Goal: Task Accomplishment & Management: Use online tool/utility

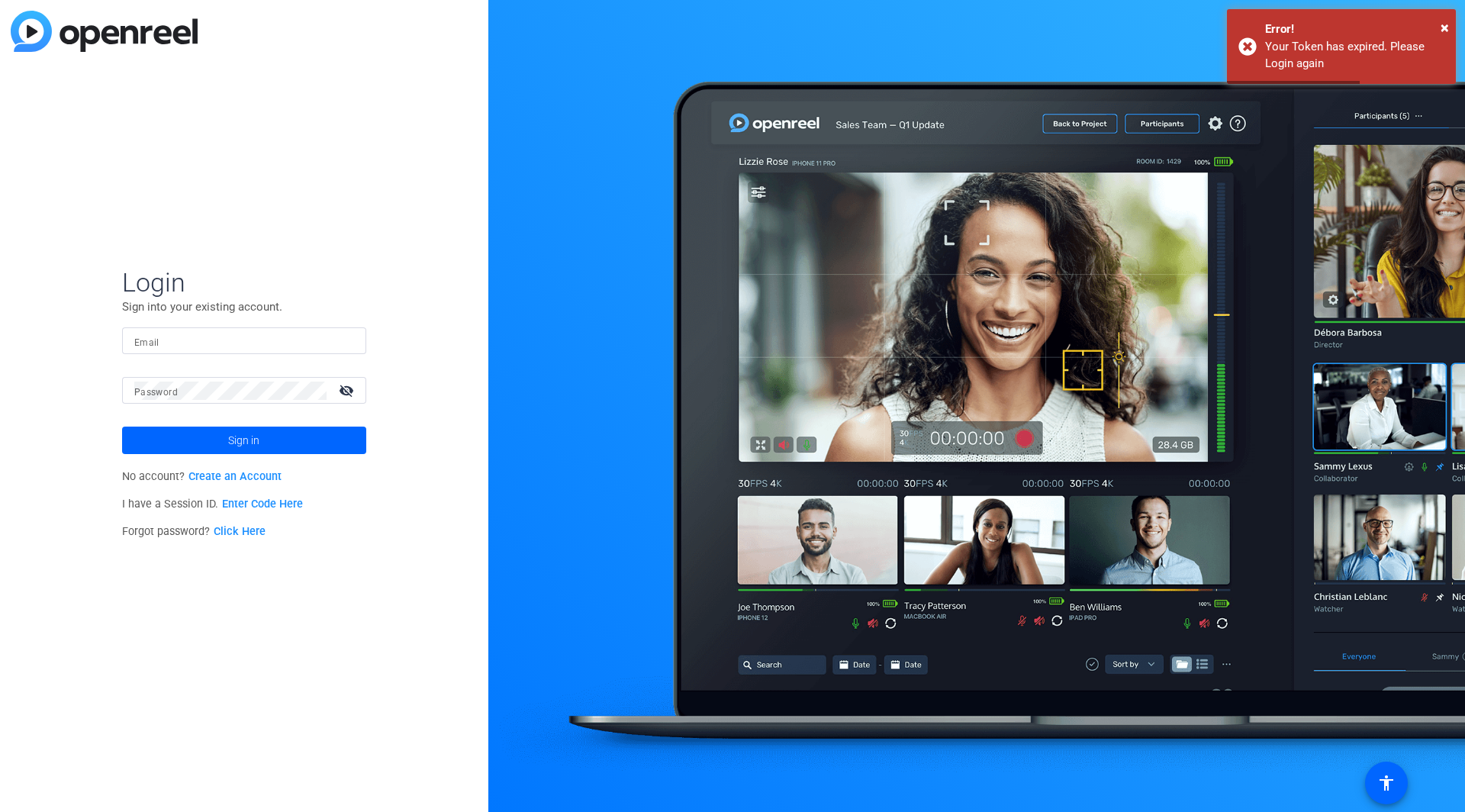
click at [259, 336] on input "Email" at bounding box center [244, 341] width 220 height 18
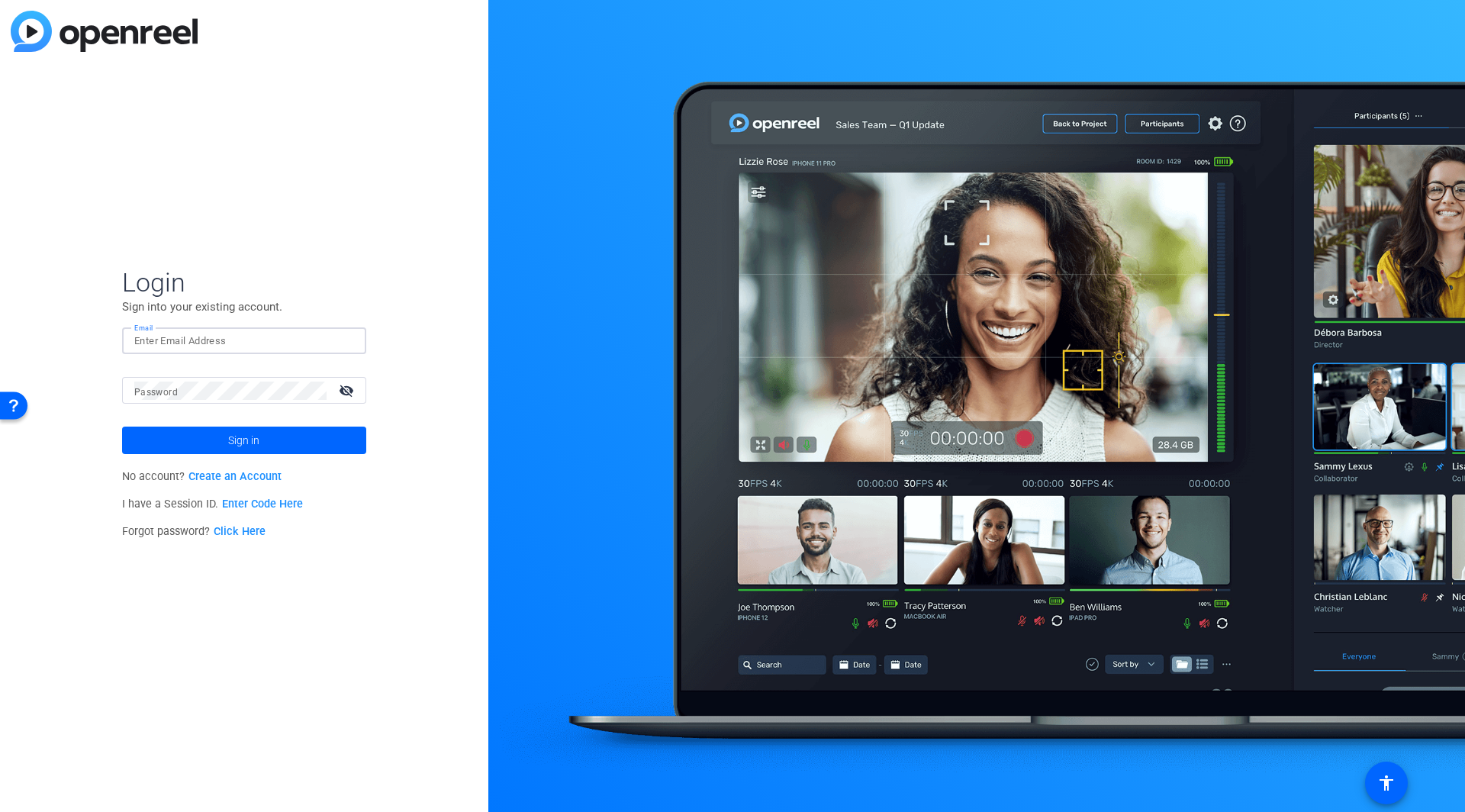
type input "chris.annese@gartner.com"
click at [246, 441] on span "Sign in" at bounding box center [244, 441] width 31 height 38
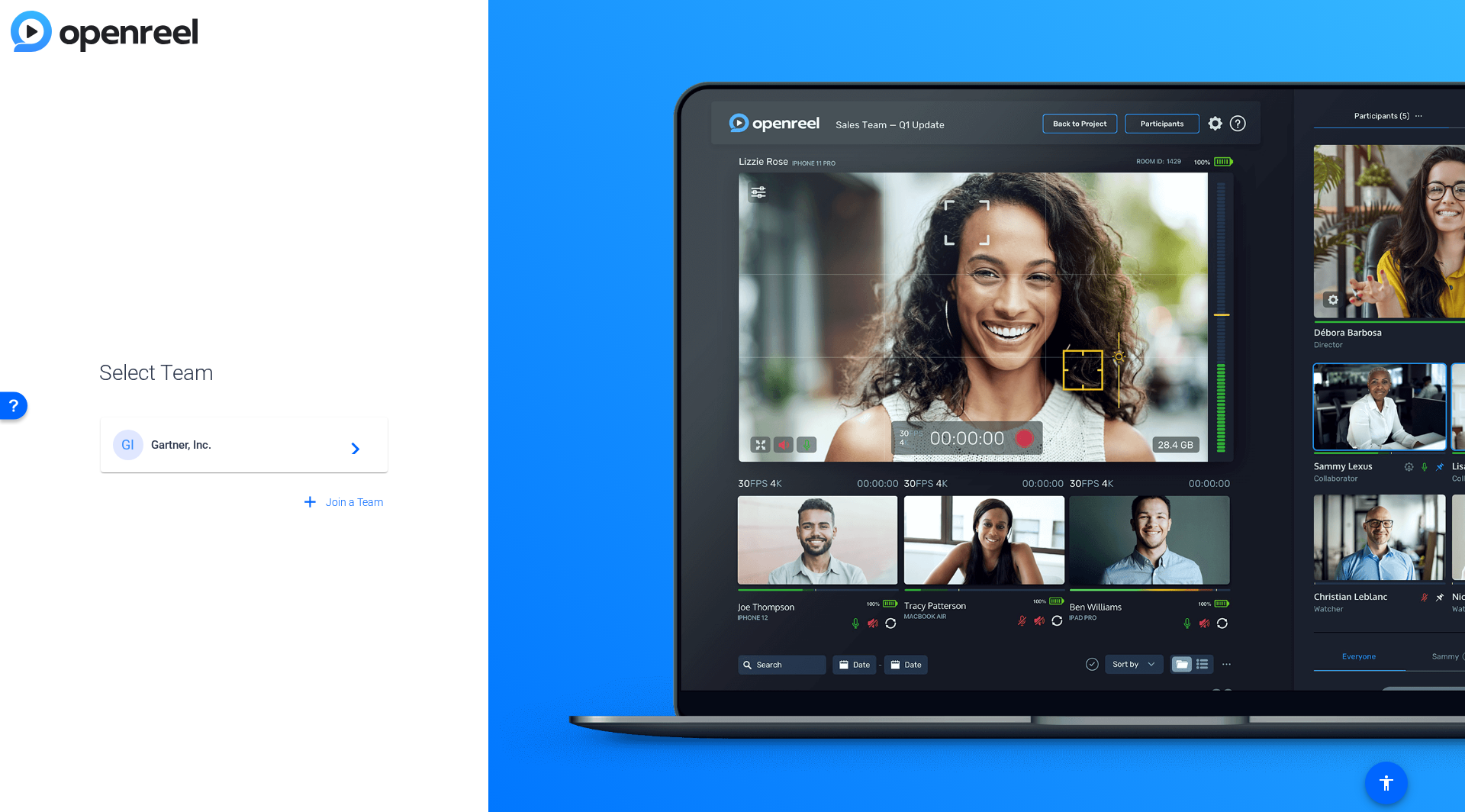
click at [249, 437] on div "GI Gartner, Inc. navigate_next" at bounding box center [245, 445] width 263 height 30
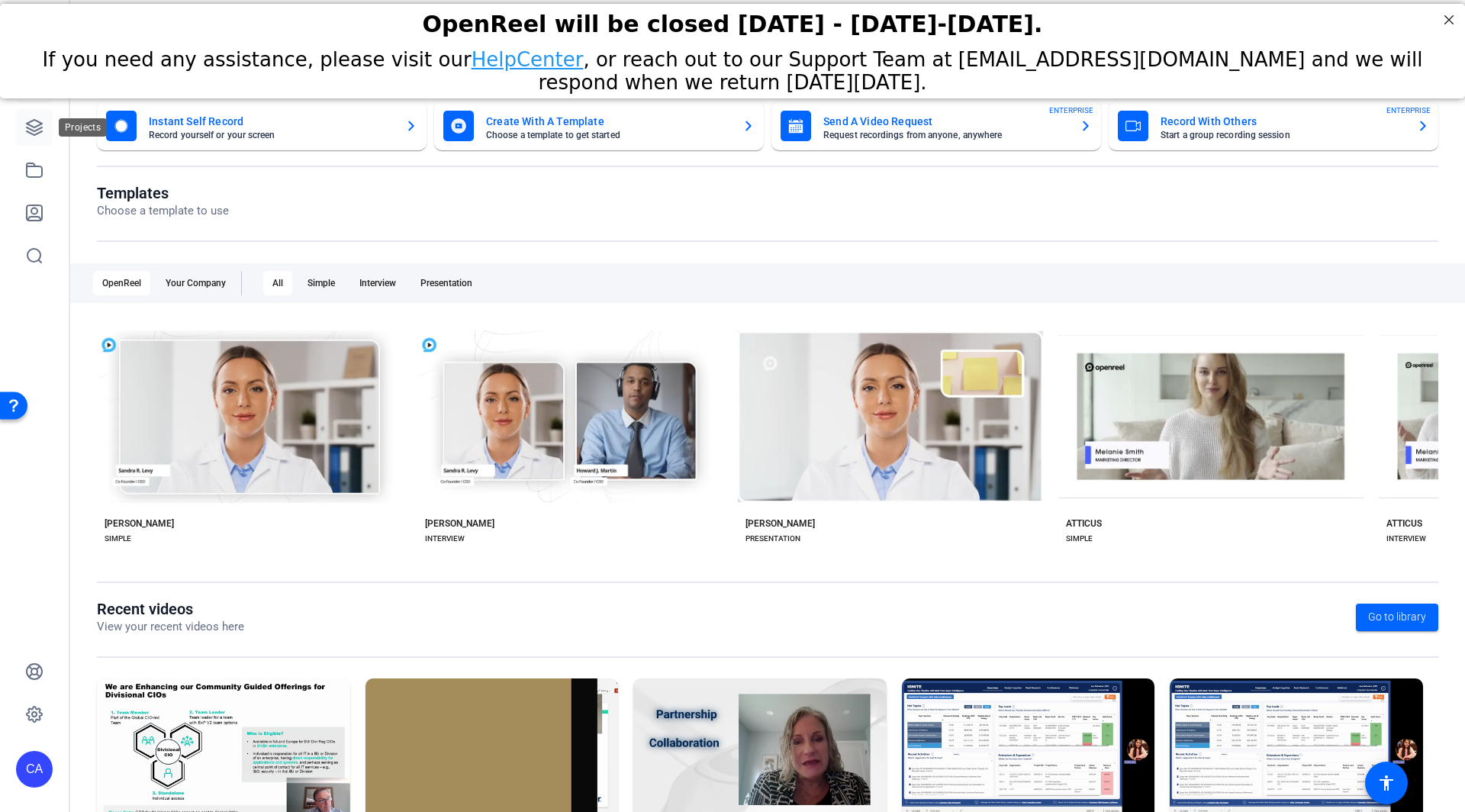
click at [26, 126] on icon at bounding box center [33, 127] width 18 height 18
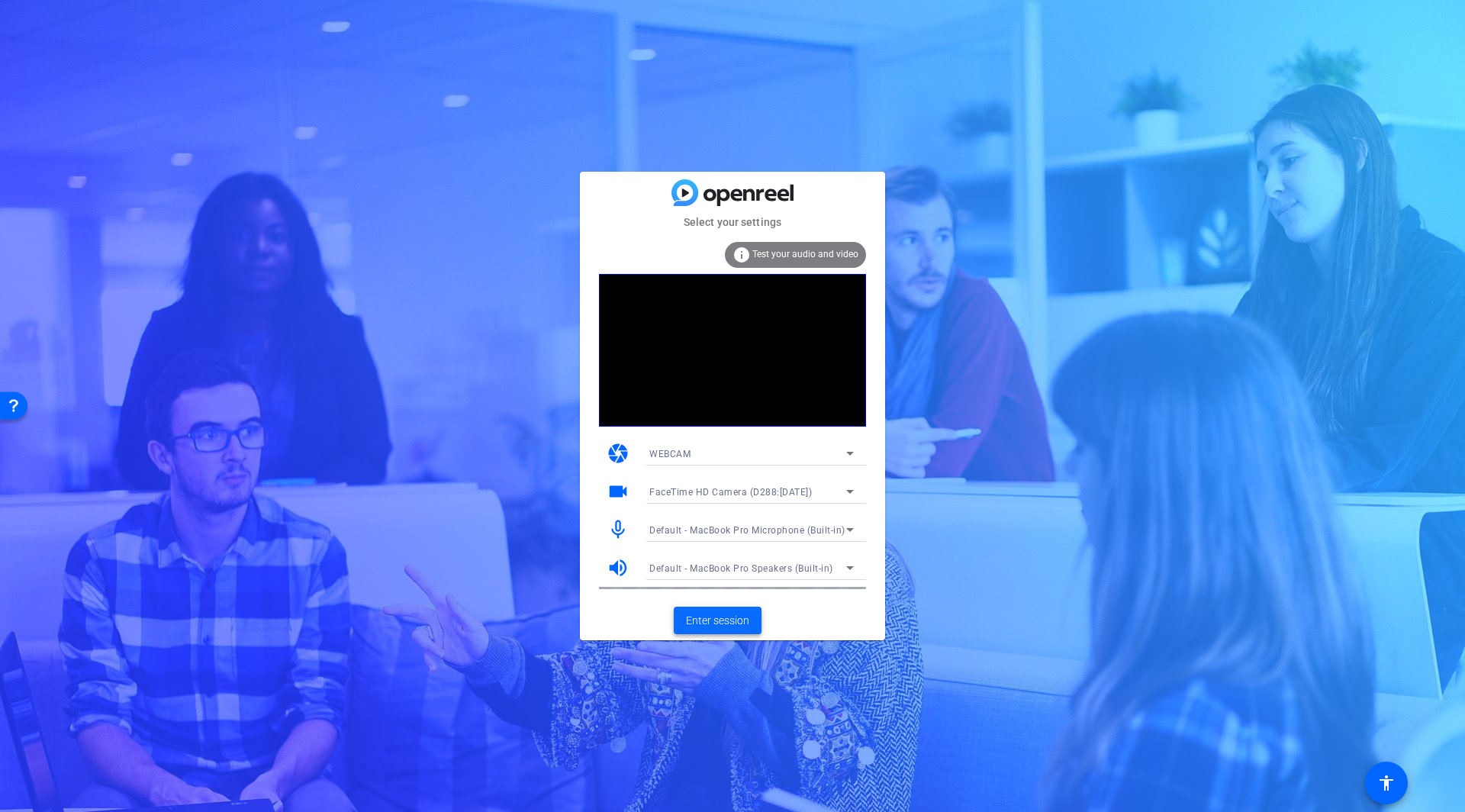
click at [703, 622] on span "Enter session" at bounding box center [718, 621] width 64 height 16
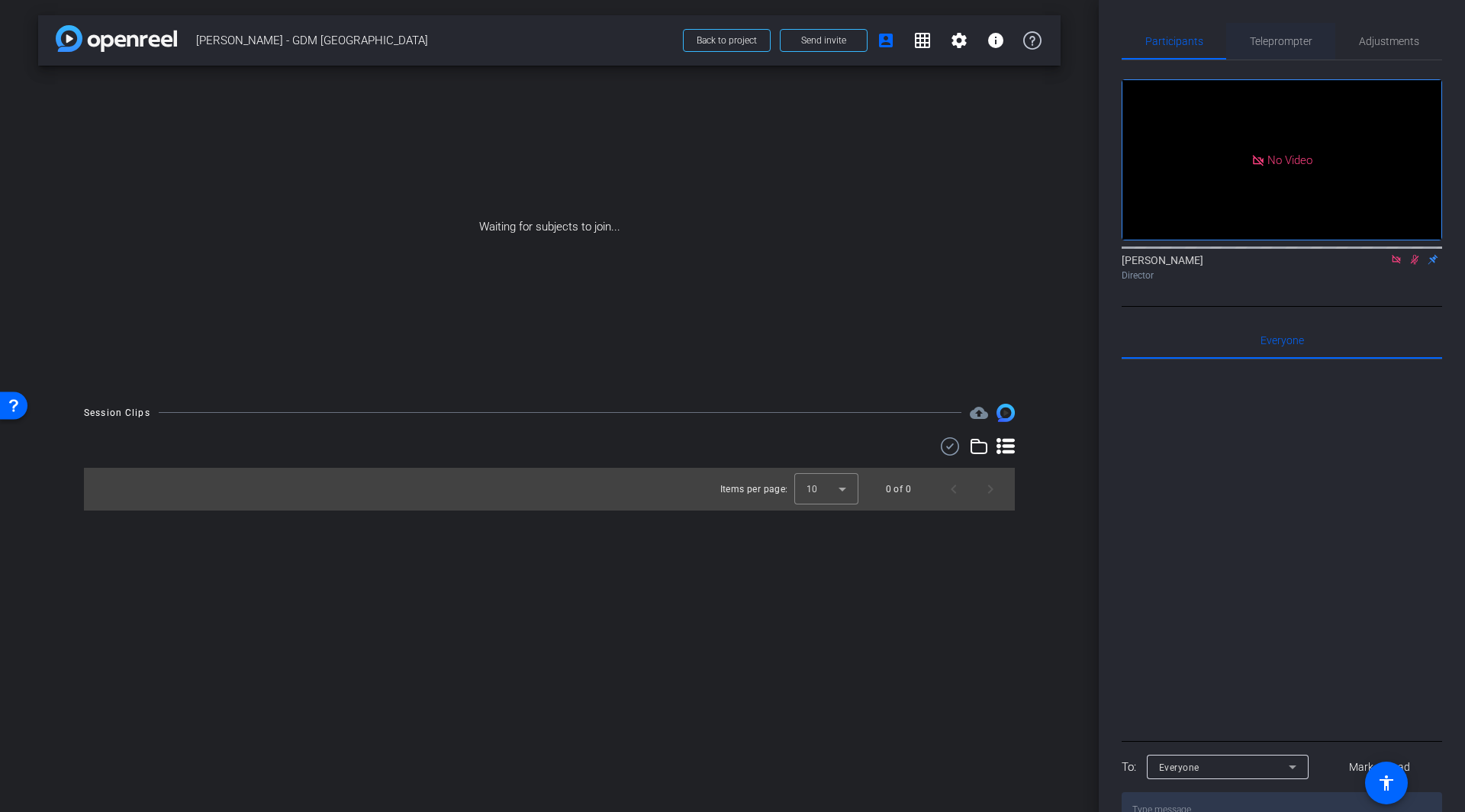
click at [1282, 42] on span "Teleprompter" at bounding box center [1281, 41] width 63 height 10
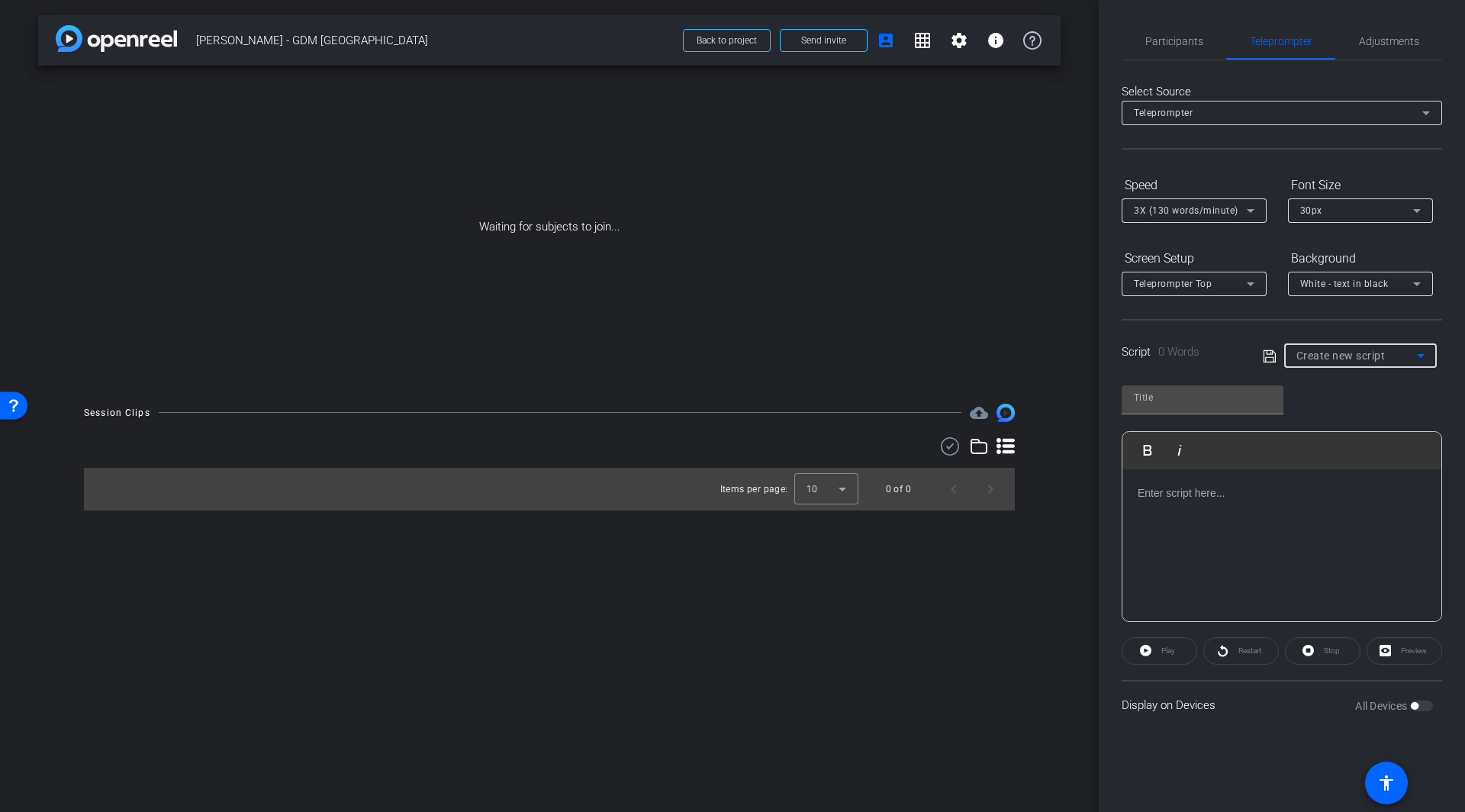
click at [1396, 358] on div "Create new script" at bounding box center [1356, 355] width 121 height 18
click at [1355, 418] on div at bounding box center [732, 406] width 1465 height 812
click at [1178, 43] on span "Participants" at bounding box center [1174, 41] width 58 height 10
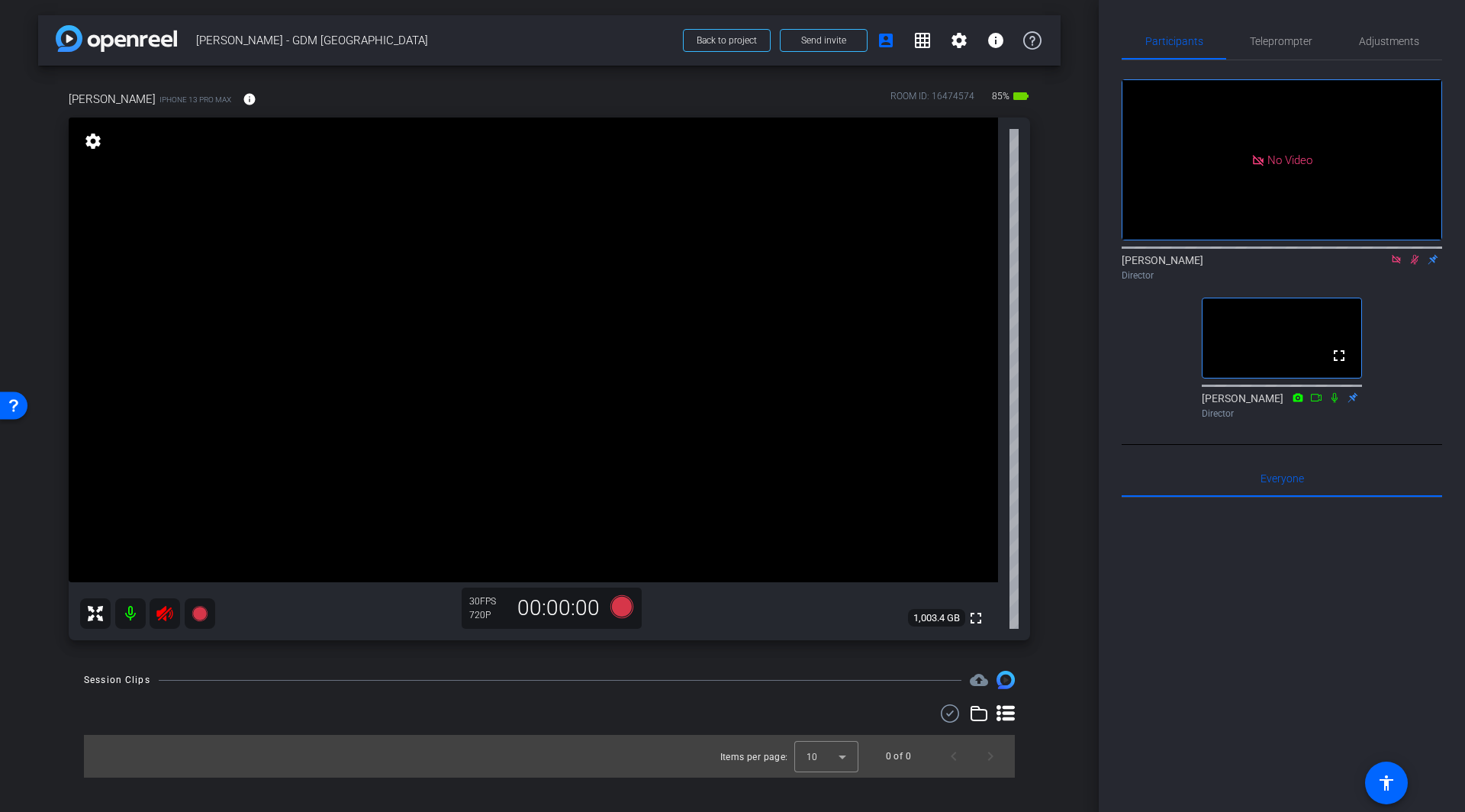
click at [1396, 254] on icon at bounding box center [1396, 259] width 12 height 10
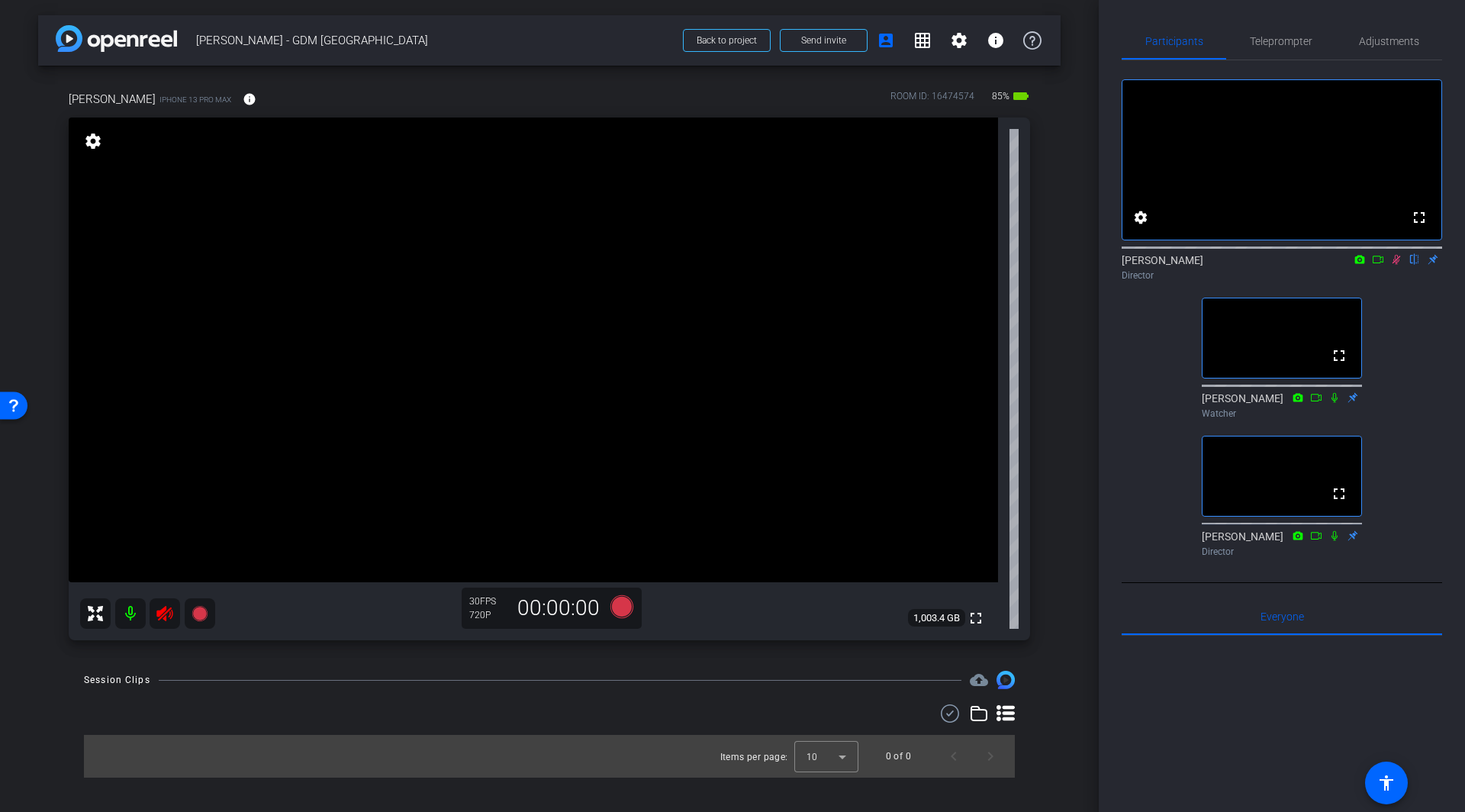
click at [168, 615] on icon at bounding box center [165, 613] width 18 height 18
click at [1383, 42] on span "Adjustments" at bounding box center [1389, 41] width 60 height 10
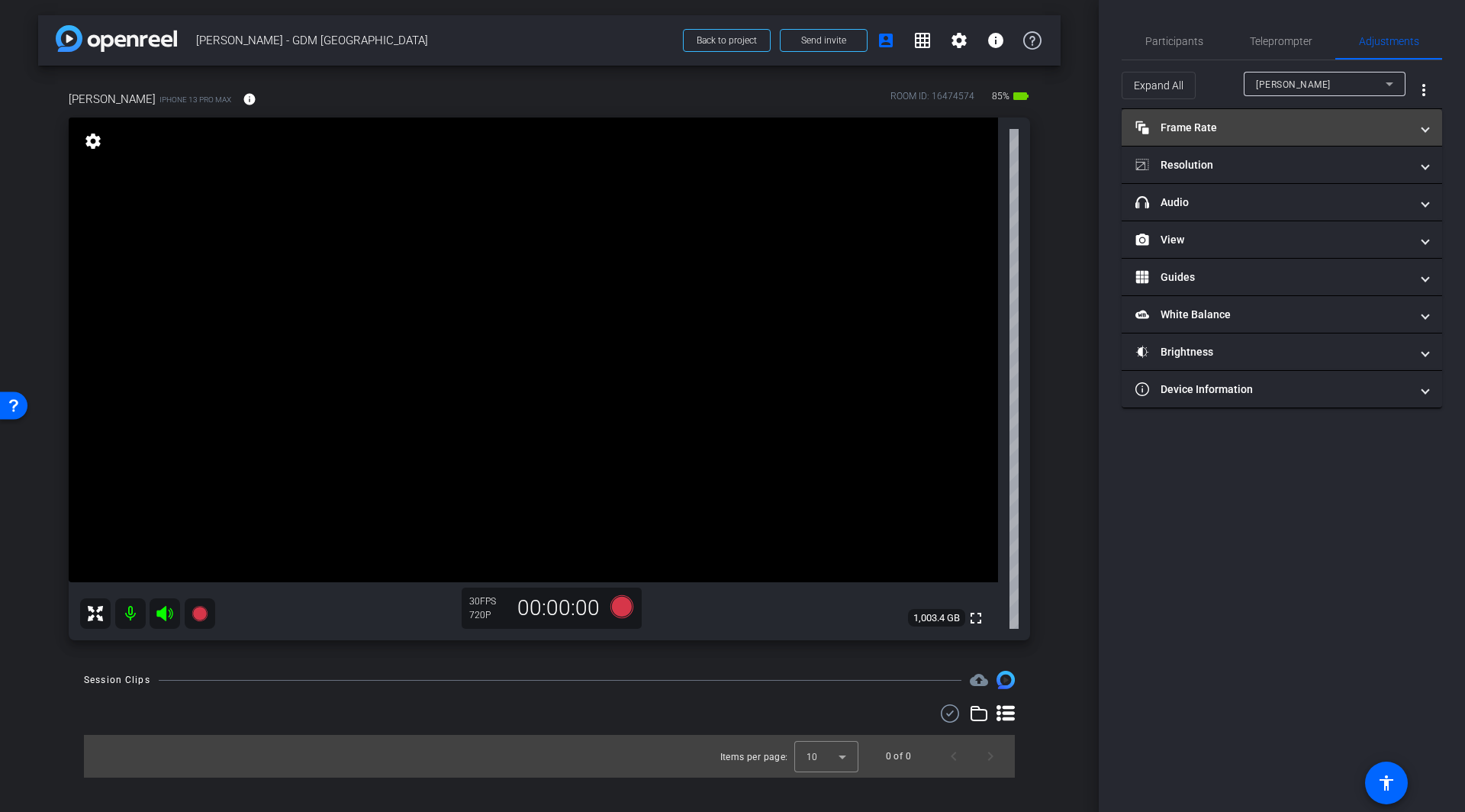
click at [1337, 129] on mat-panel-title "Frame Rate Frame Rate" at bounding box center [1273, 128] width 275 height 16
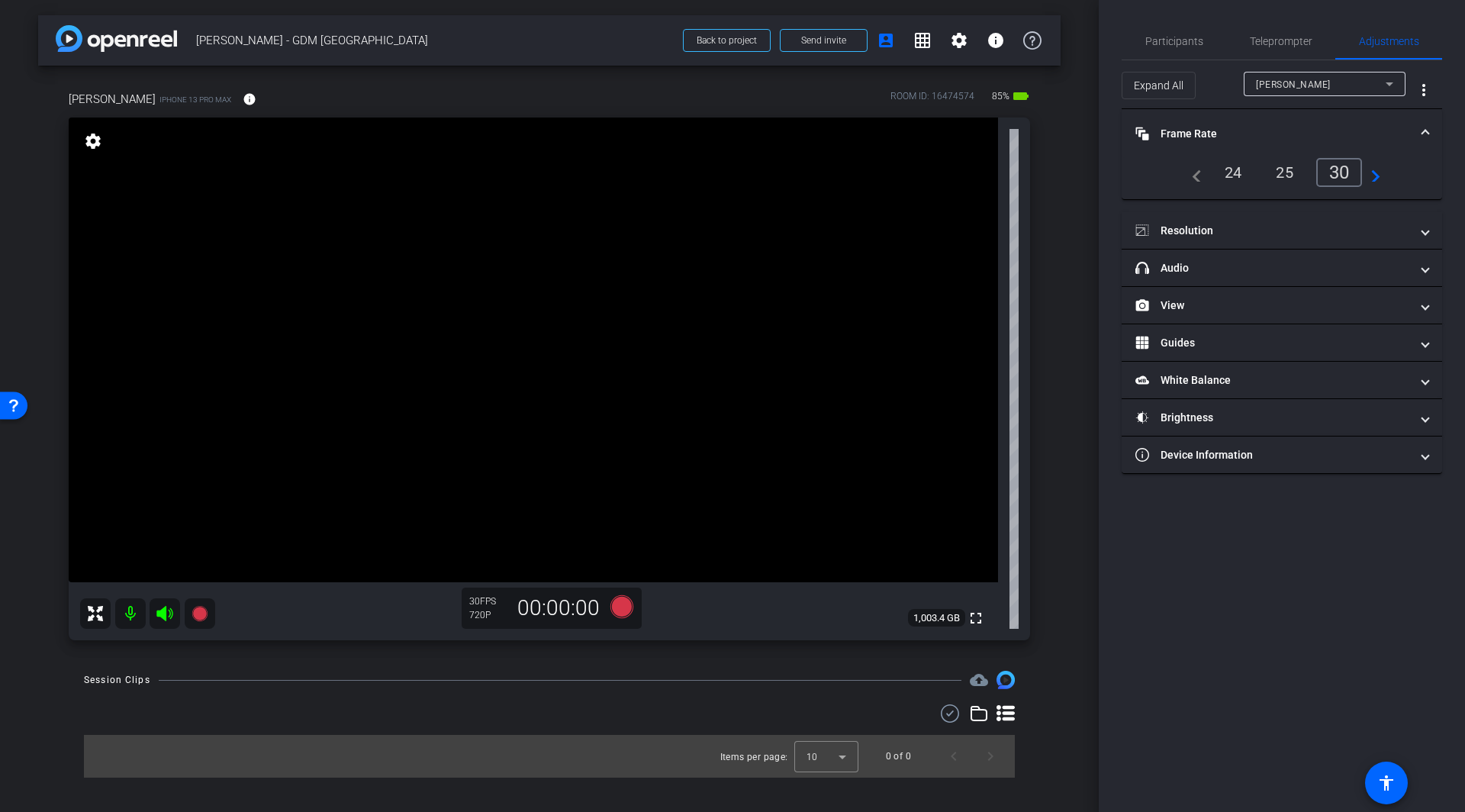
click at [1243, 175] on div "24" at bounding box center [1234, 172] width 40 height 26
click at [1286, 231] on mat-panel-title "Resolution" at bounding box center [1273, 230] width 275 height 16
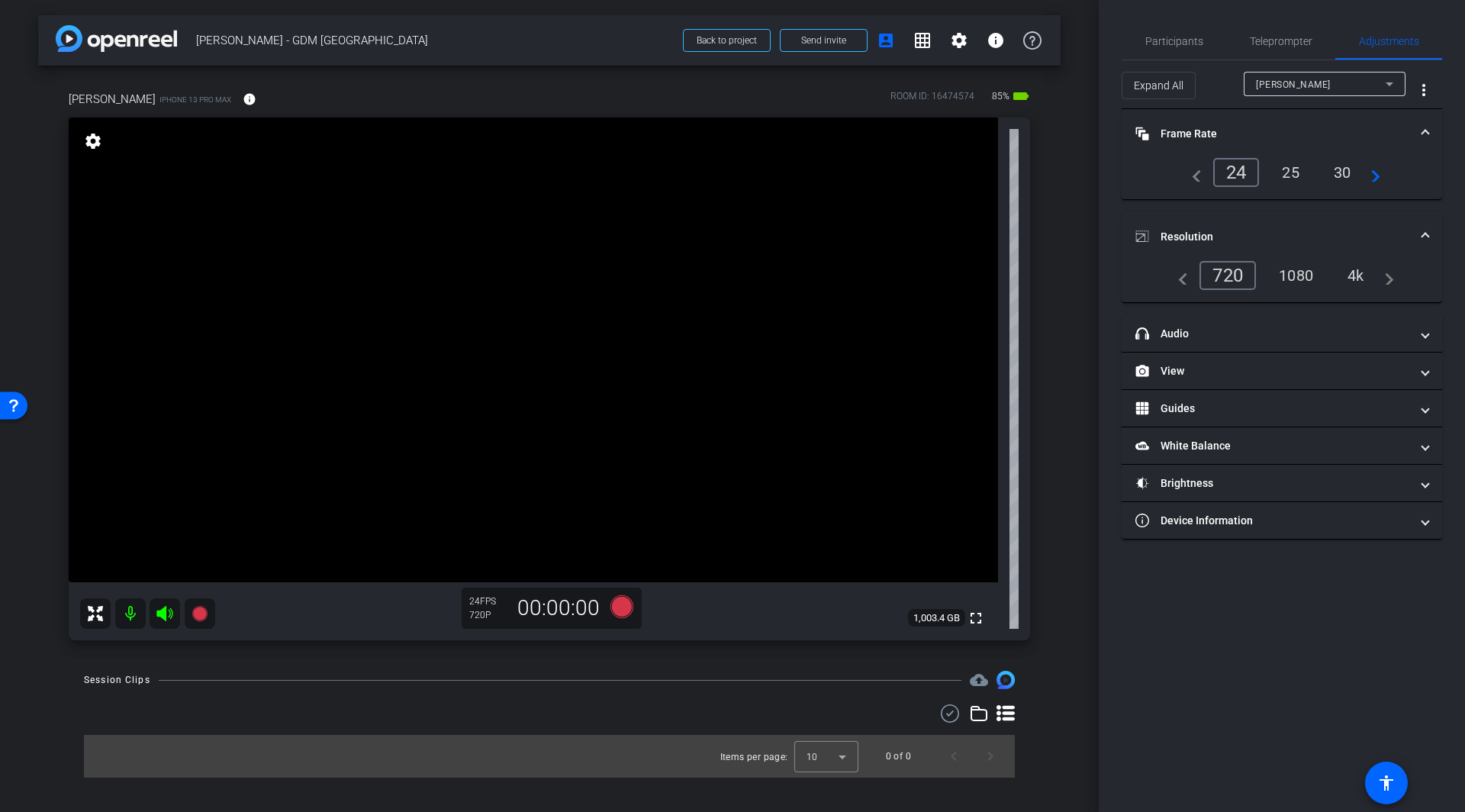
click at [1360, 277] on div "4k" at bounding box center [1356, 275] width 40 height 26
click at [1283, 44] on span "Teleprompter" at bounding box center [1281, 41] width 63 height 10
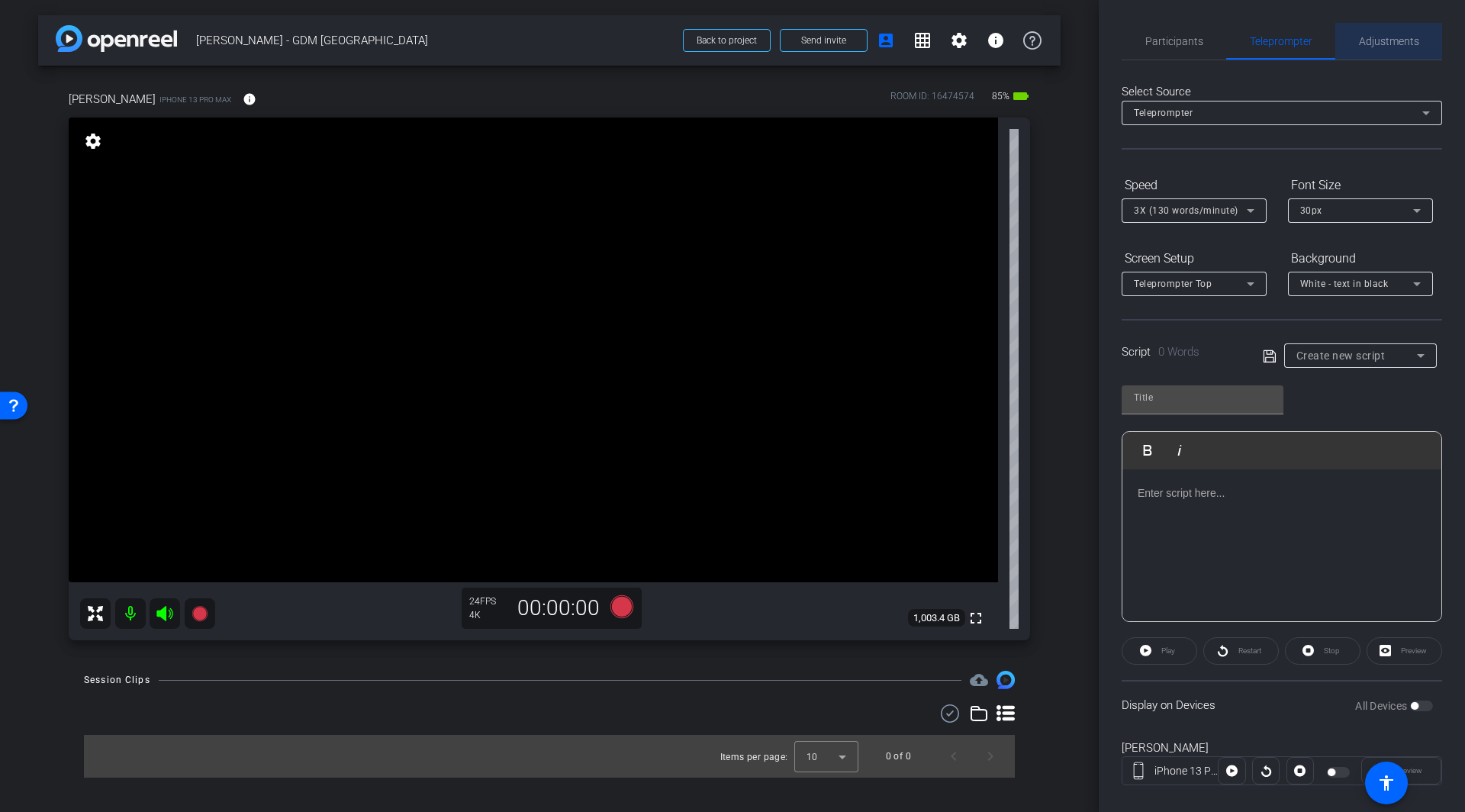
click at [1370, 40] on span "Adjustments" at bounding box center [1389, 41] width 60 height 10
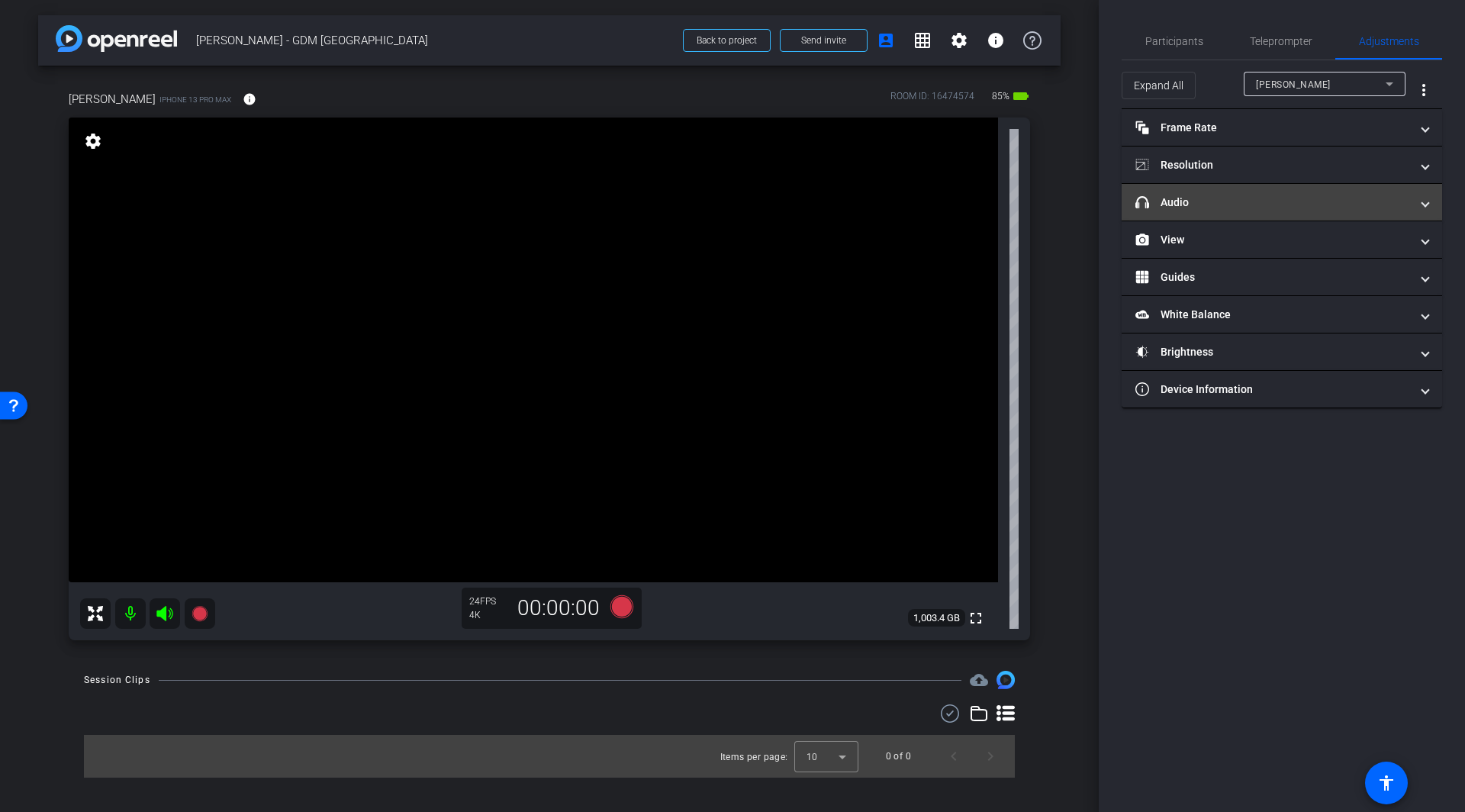
click at [1268, 209] on mat-expansion-panel-header "headphone icon Audio" at bounding box center [1282, 202] width 321 height 36
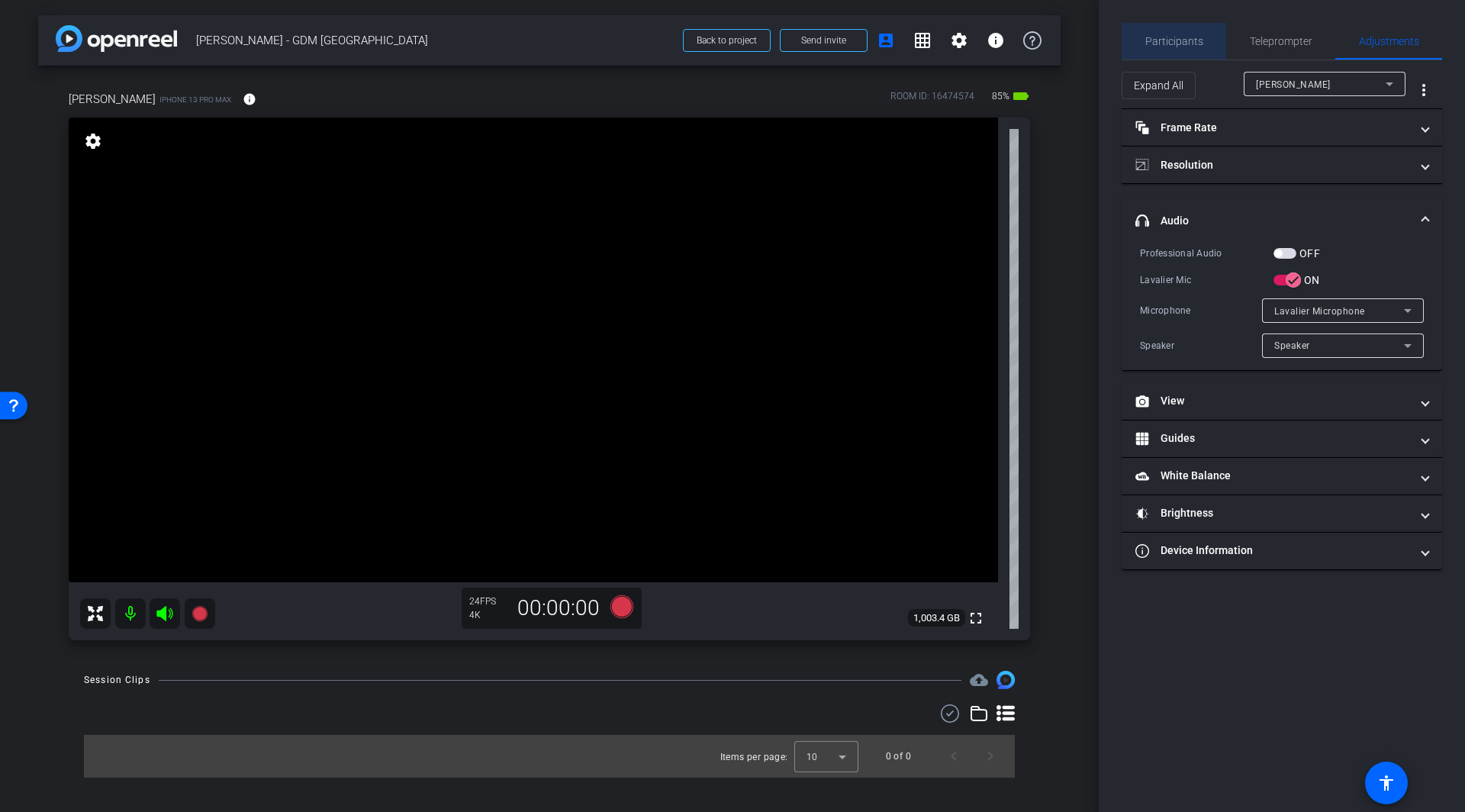
click at [1187, 44] on span "Participants" at bounding box center [1174, 41] width 58 height 10
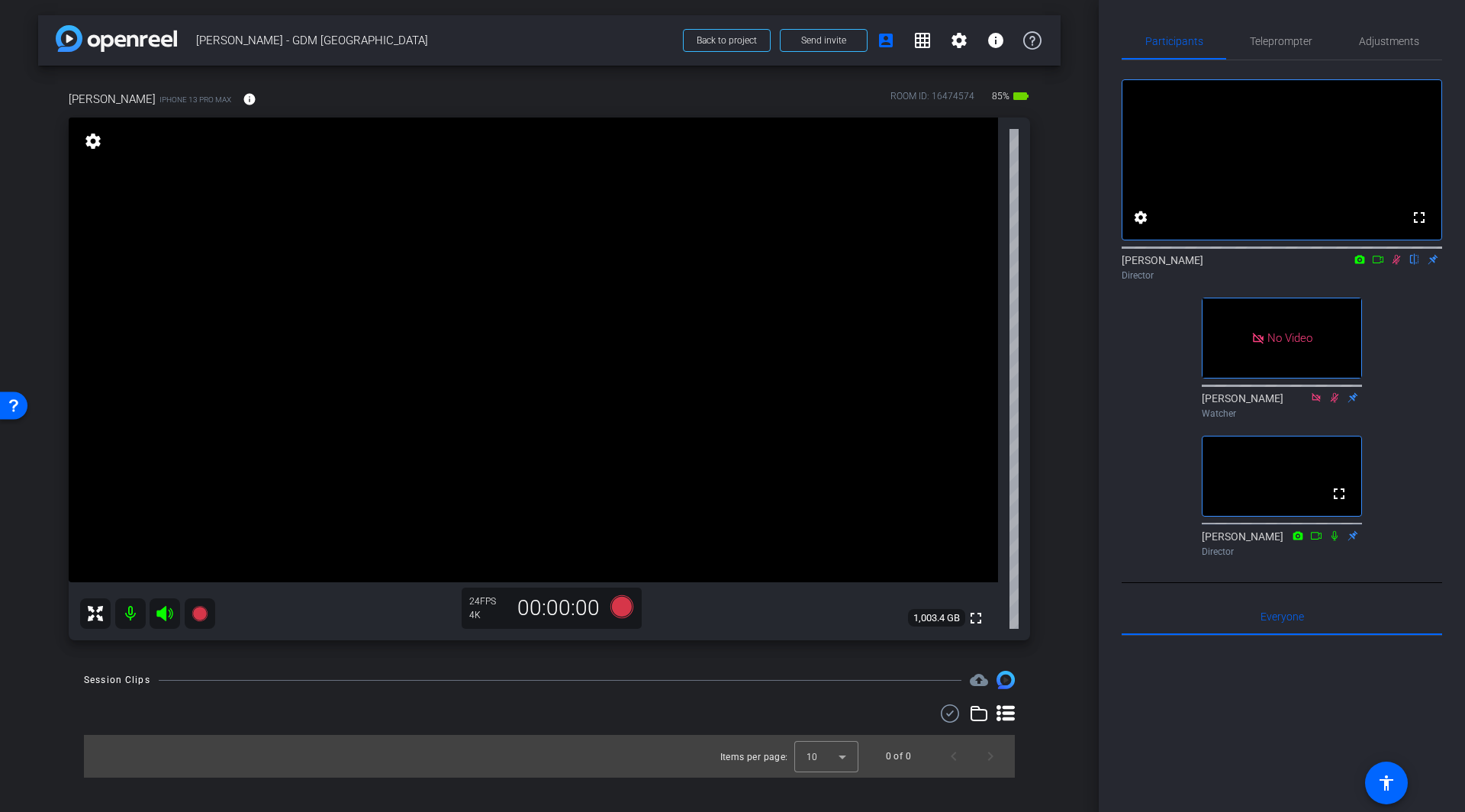
click at [1377, 265] on icon at bounding box center [1377, 259] width 12 height 10
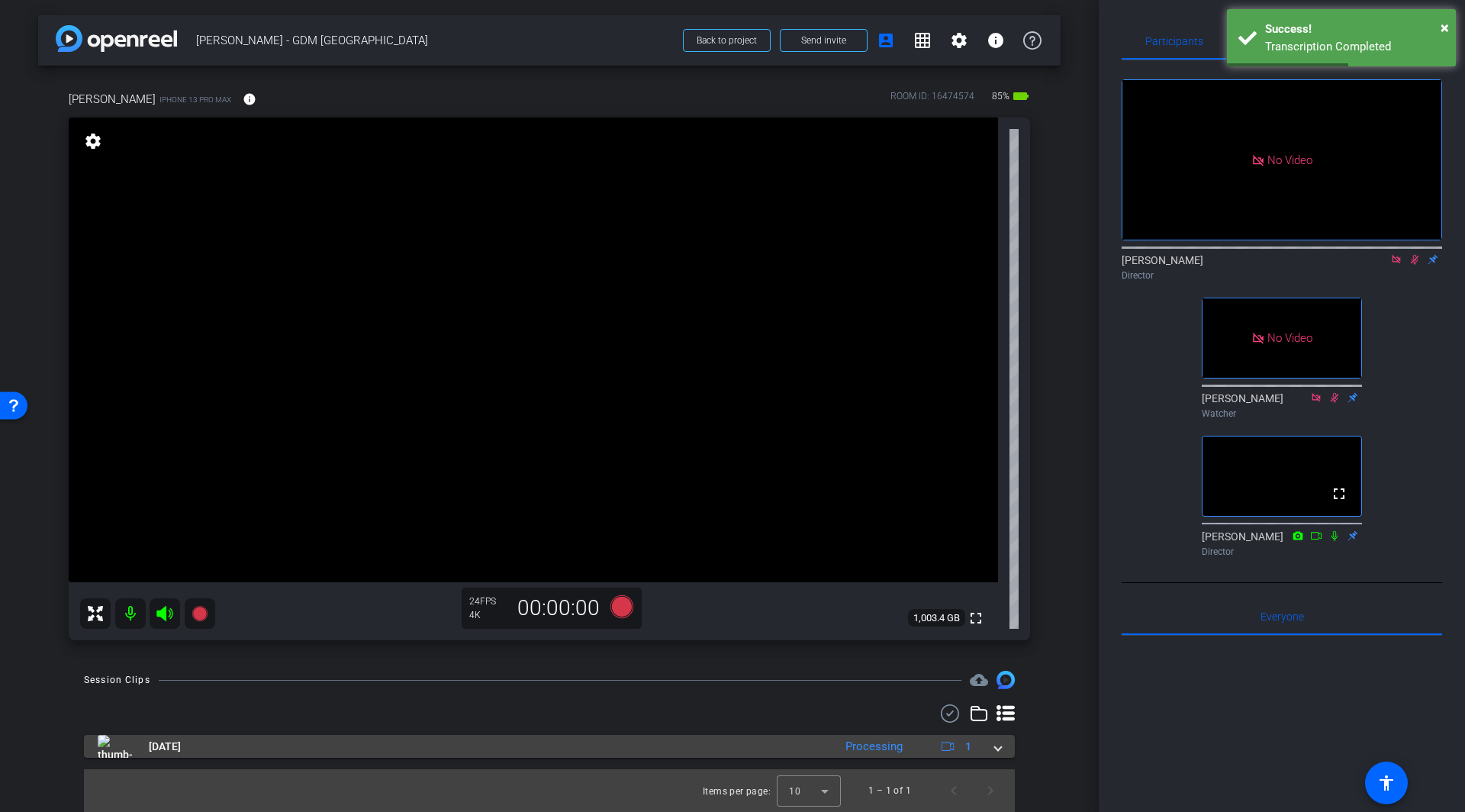
click at [995, 741] on span at bounding box center [998, 746] width 6 height 16
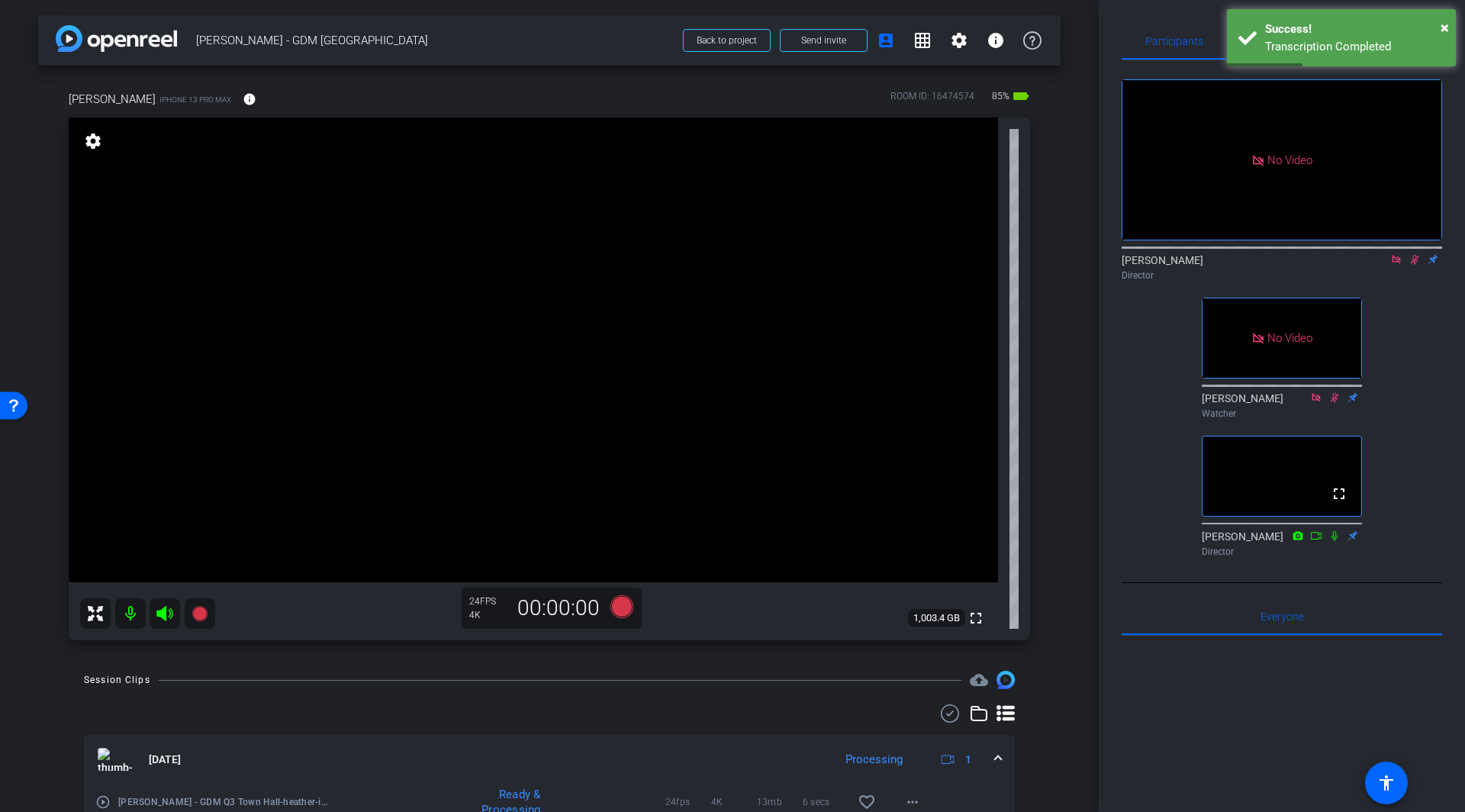
scroll to position [78, 0]
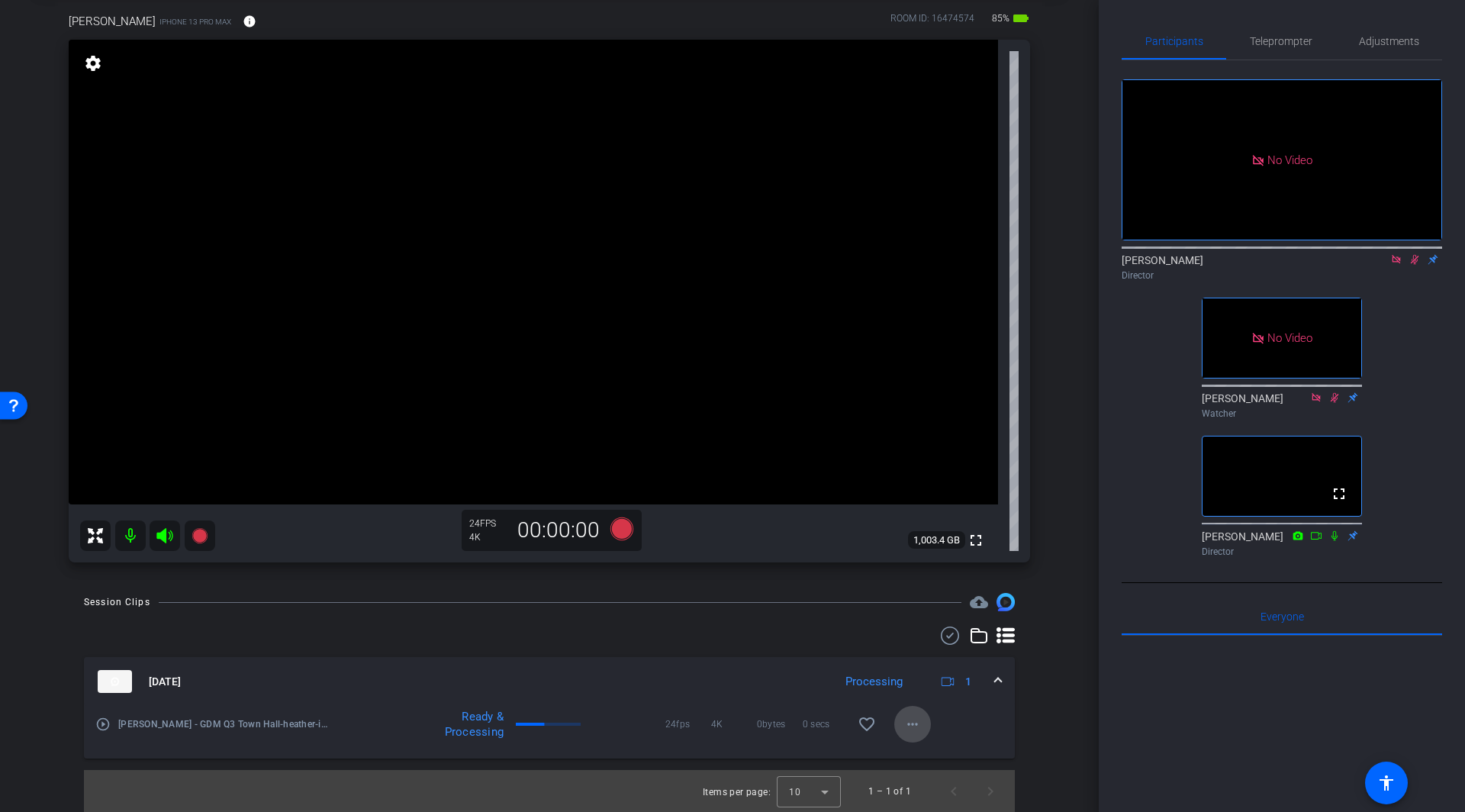
click at [911, 729] on mat-icon "more_horiz" at bounding box center [912, 723] width 18 height 18
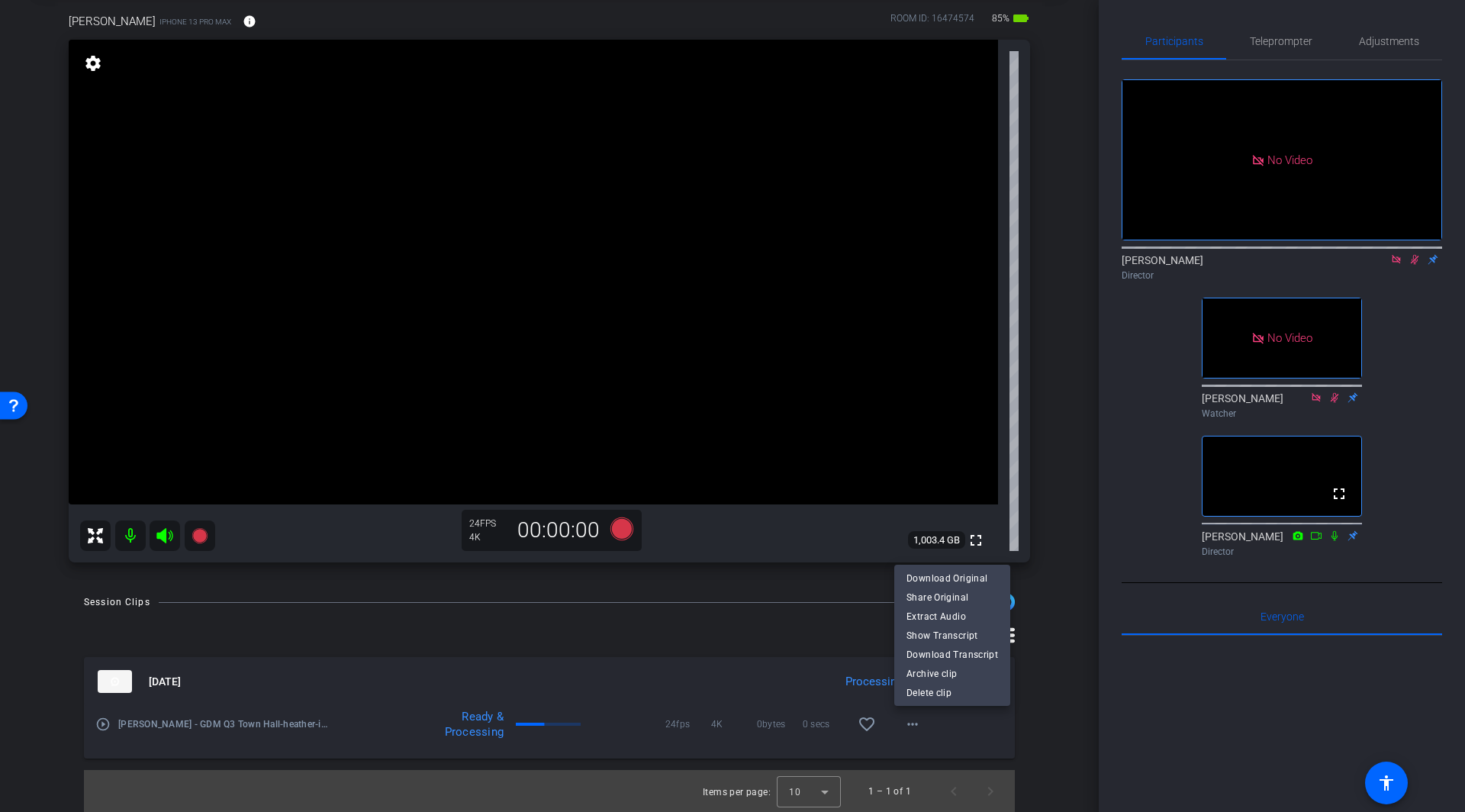
click at [1071, 688] on div at bounding box center [732, 406] width 1465 height 812
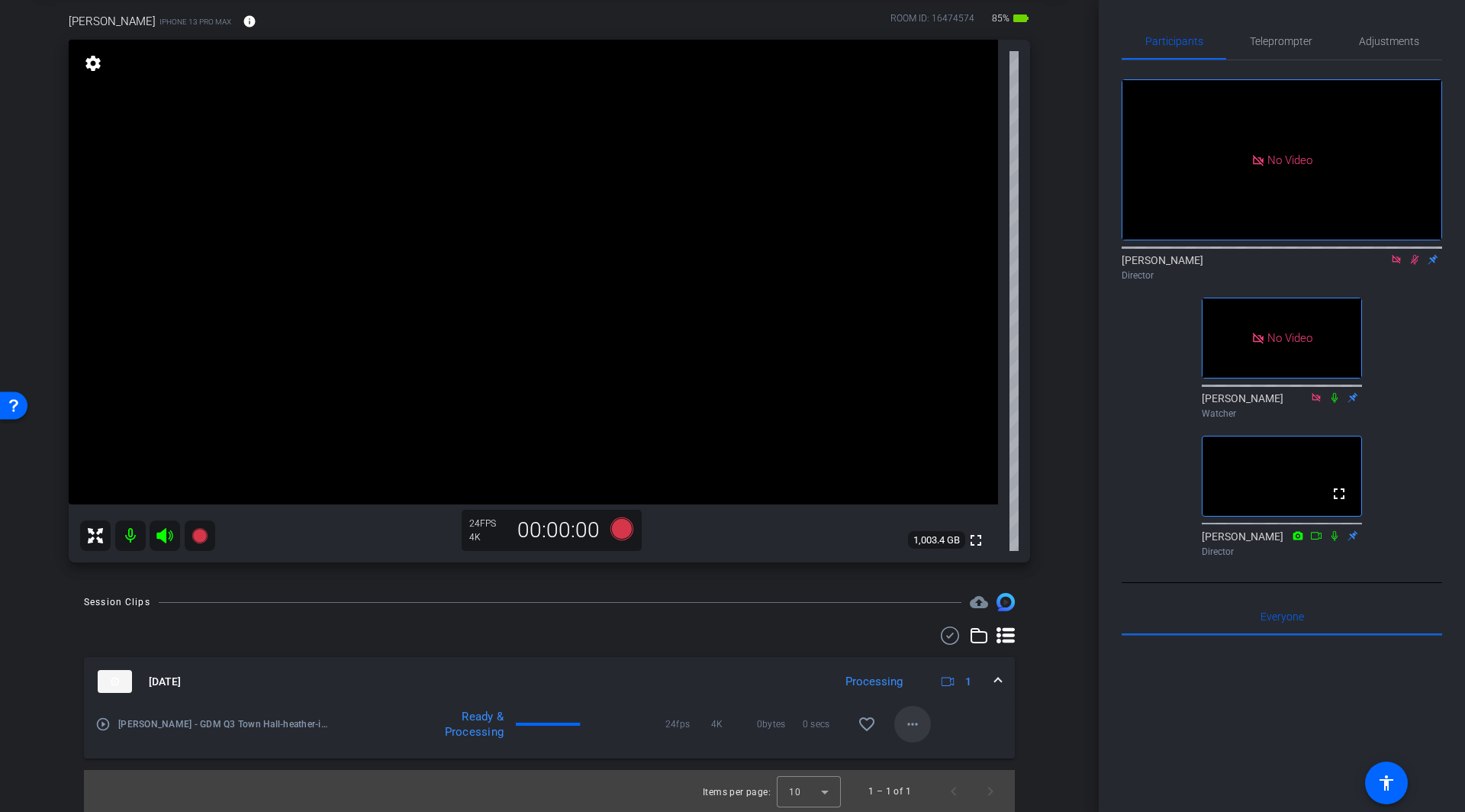
click at [918, 728] on mat-icon "more_horiz" at bounding box center [912, 723] width 18 height 18
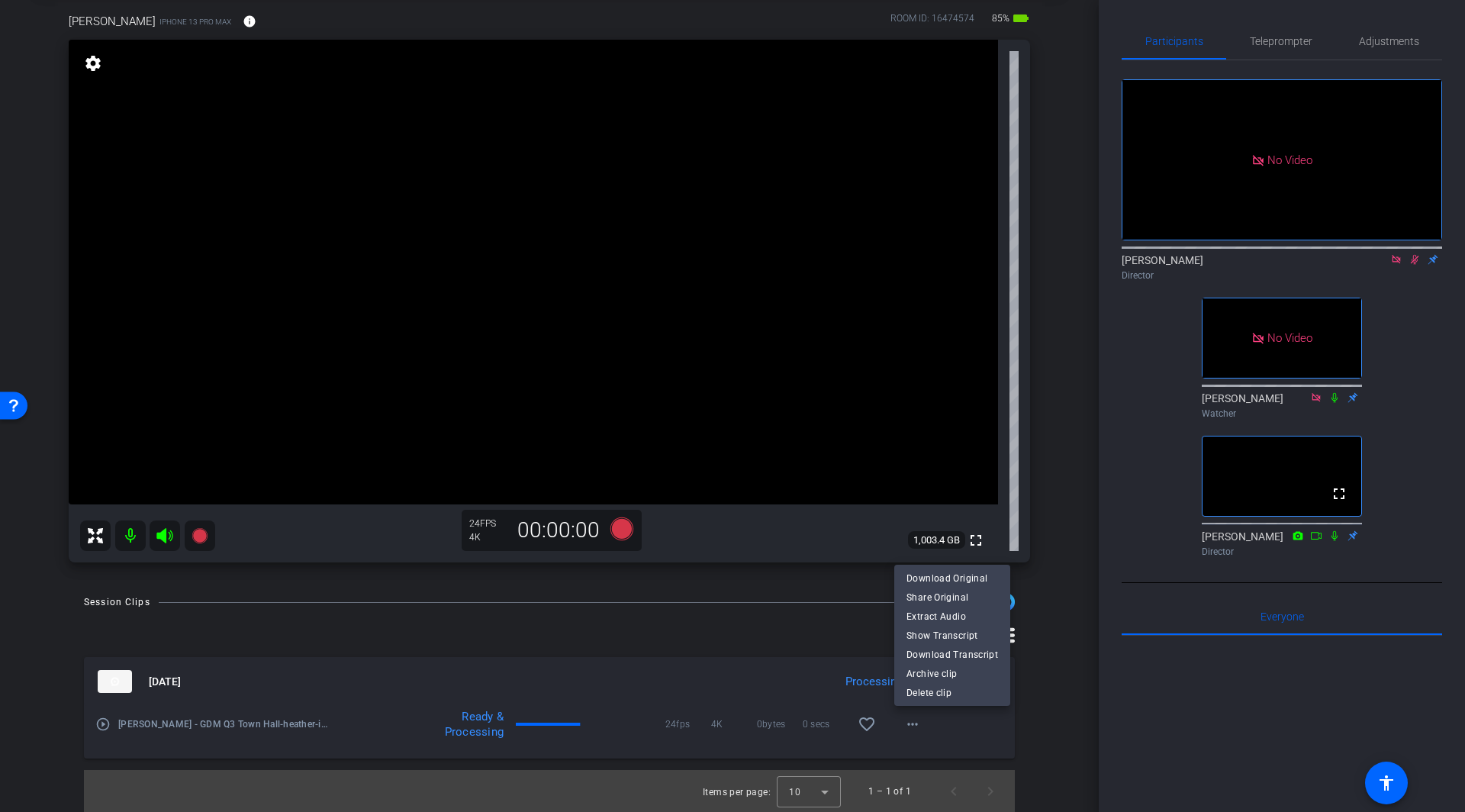
click at [968, 725] on div at bounding box center [732, 406] width 1465 height 812
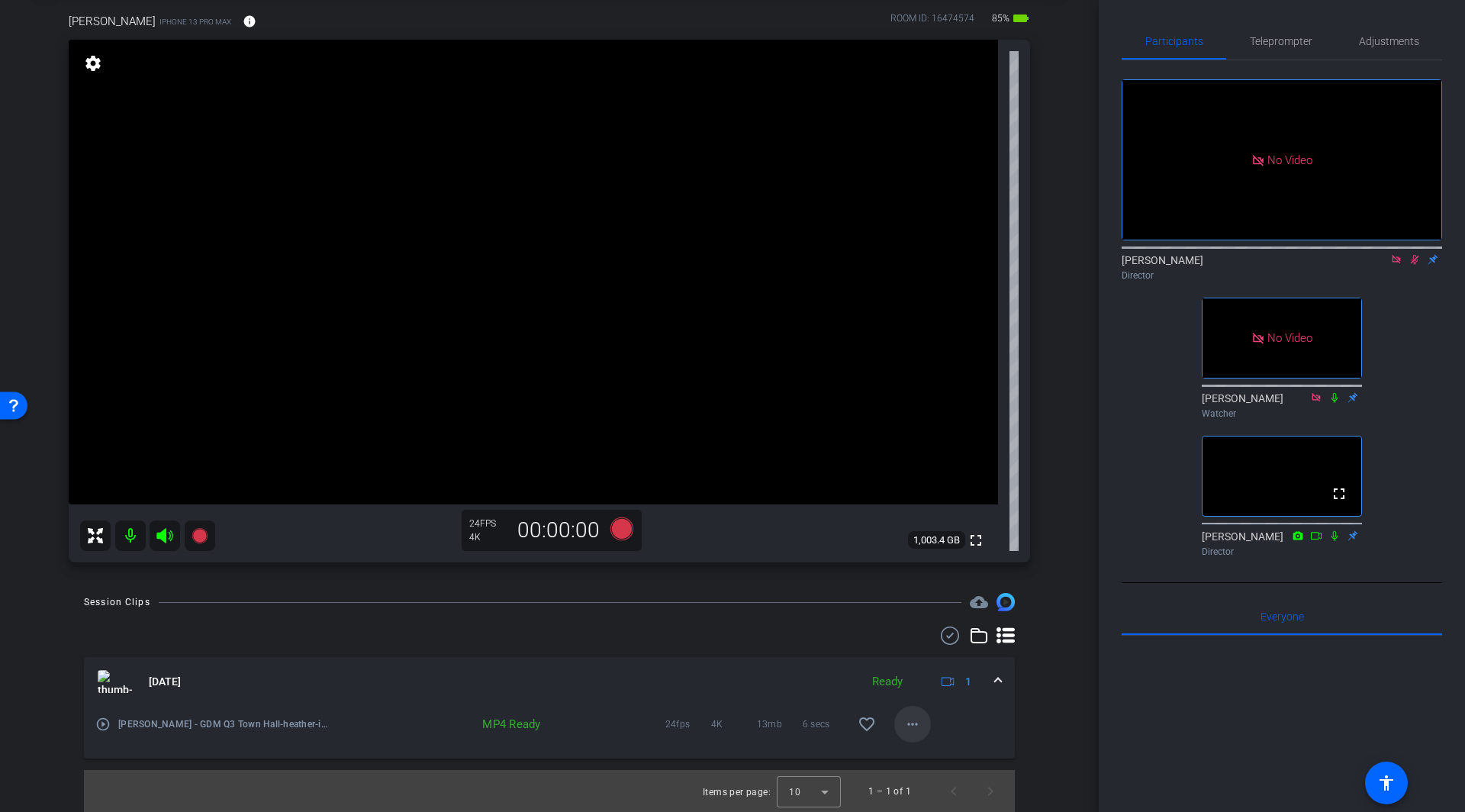
click at [919, 728] on mat-icon "more_horiz" at bounding box center [912, 723] width 18 height 18
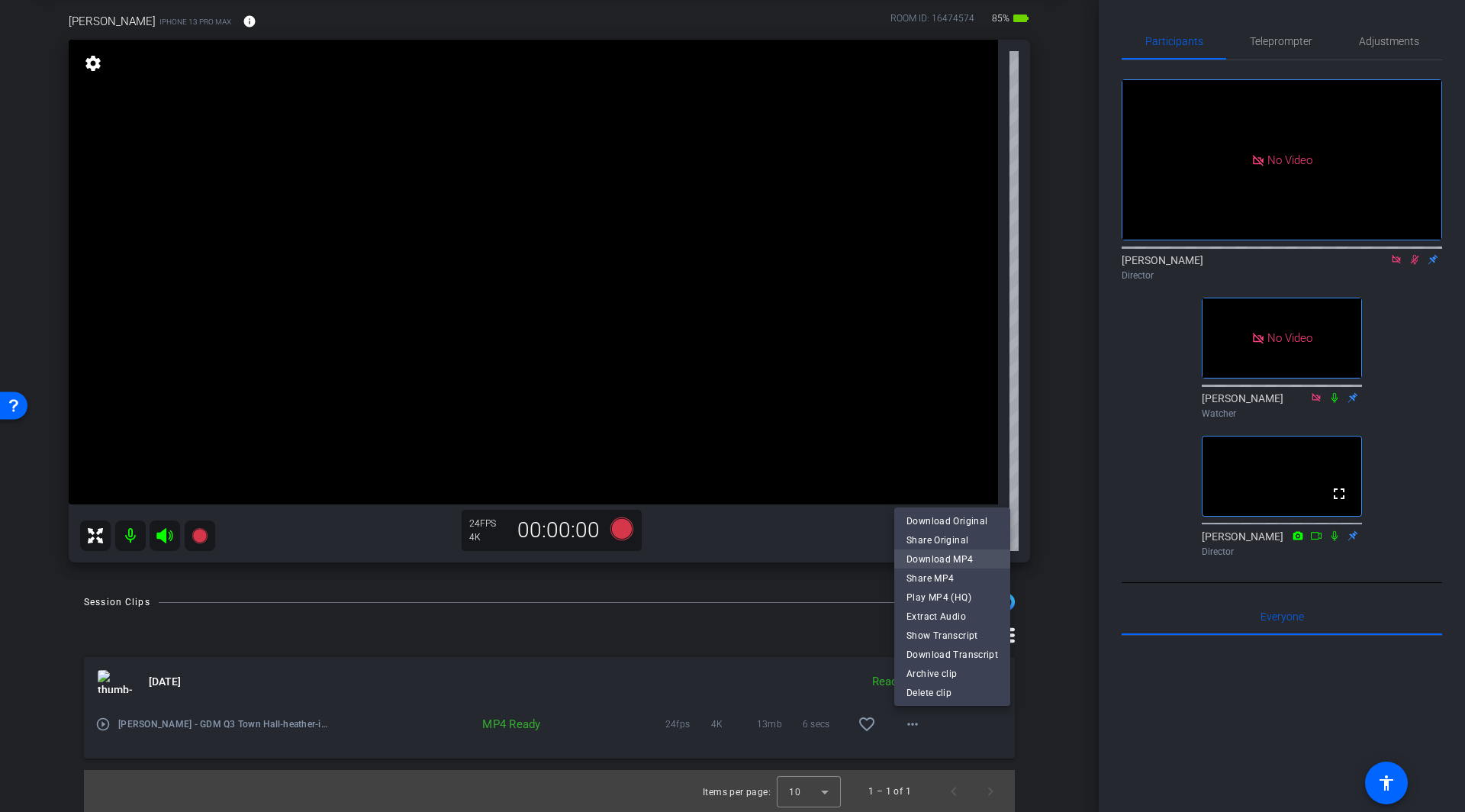
click at [943, 557] on span "Download MP4" at bounding box center [952, 558] width 91 height 18
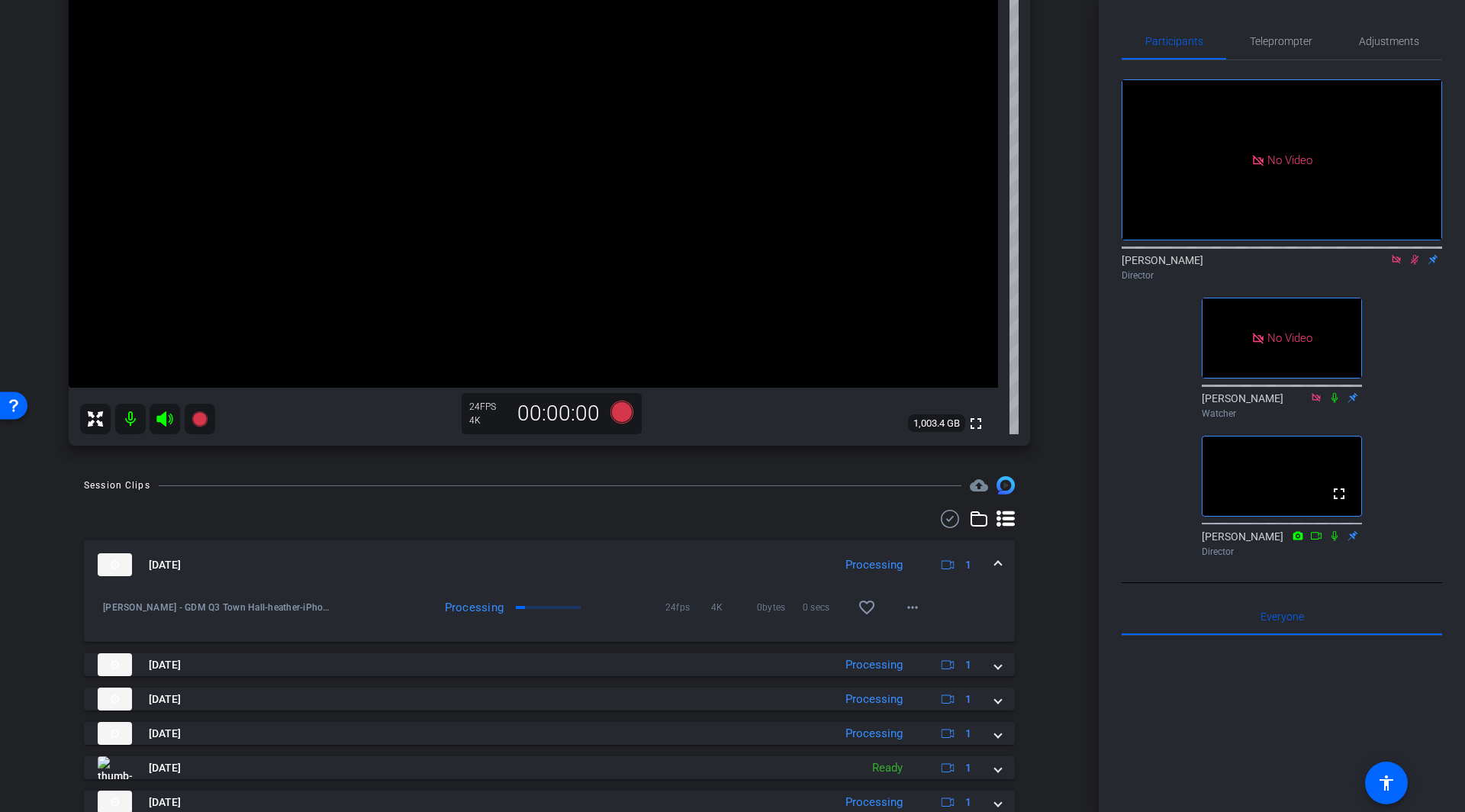
scroll to position [284, 0]
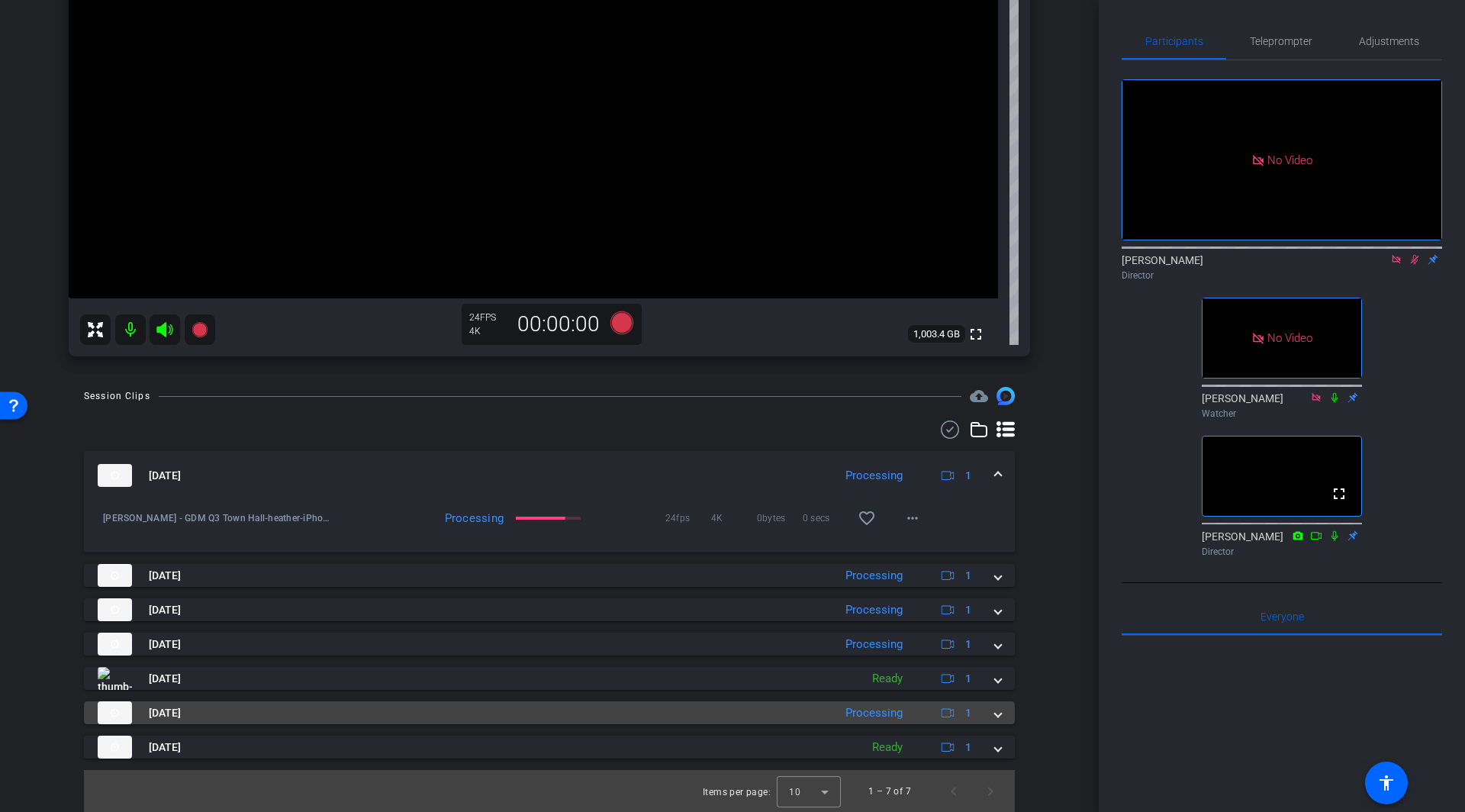
click at [1002, 720] on mat-expansion-panel-header "[DATE] Processing 1" at bounding box center [549, 713] width 931 height 23
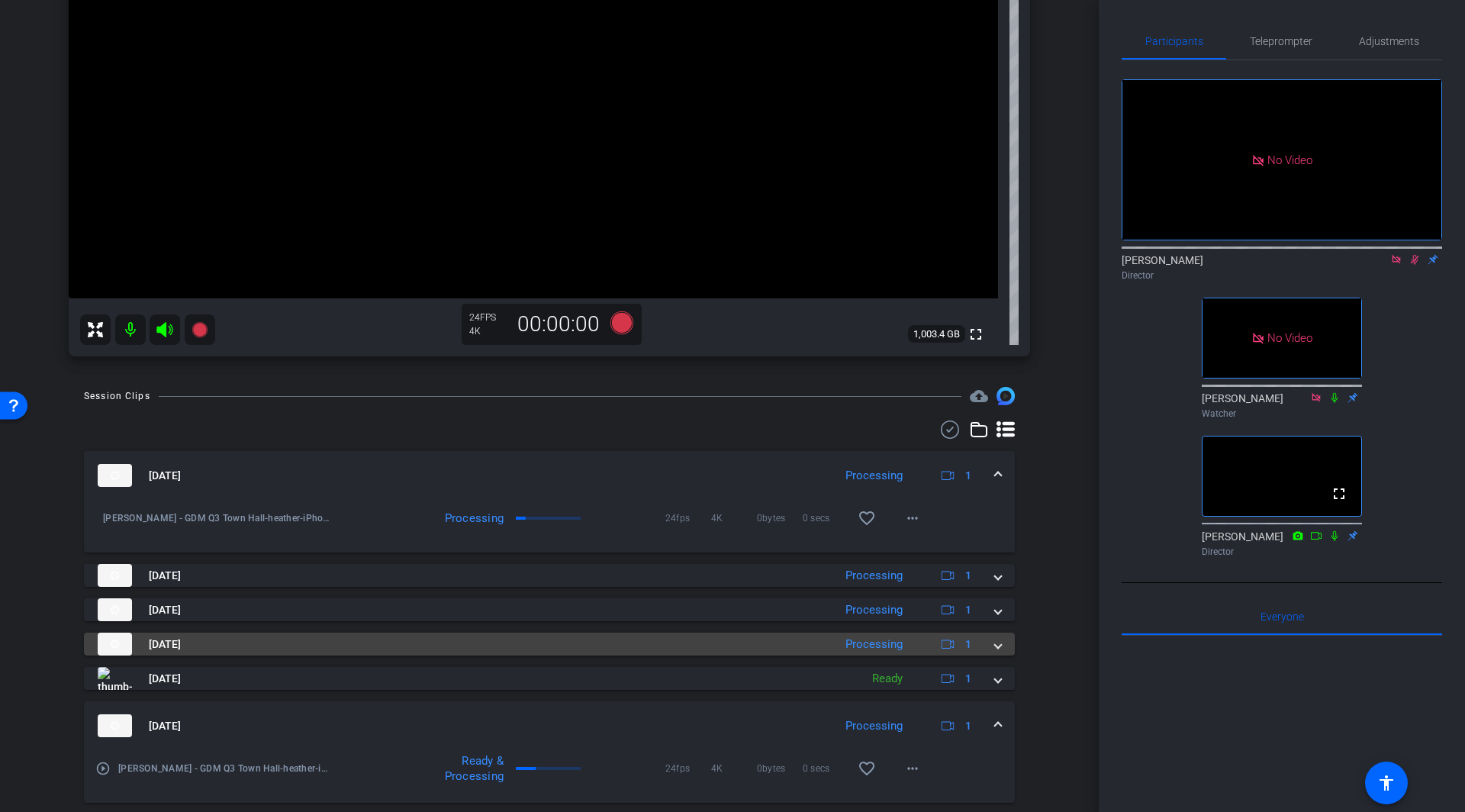
click at [999, 641] on span at bounding box center [998, 644] width 6 height 16
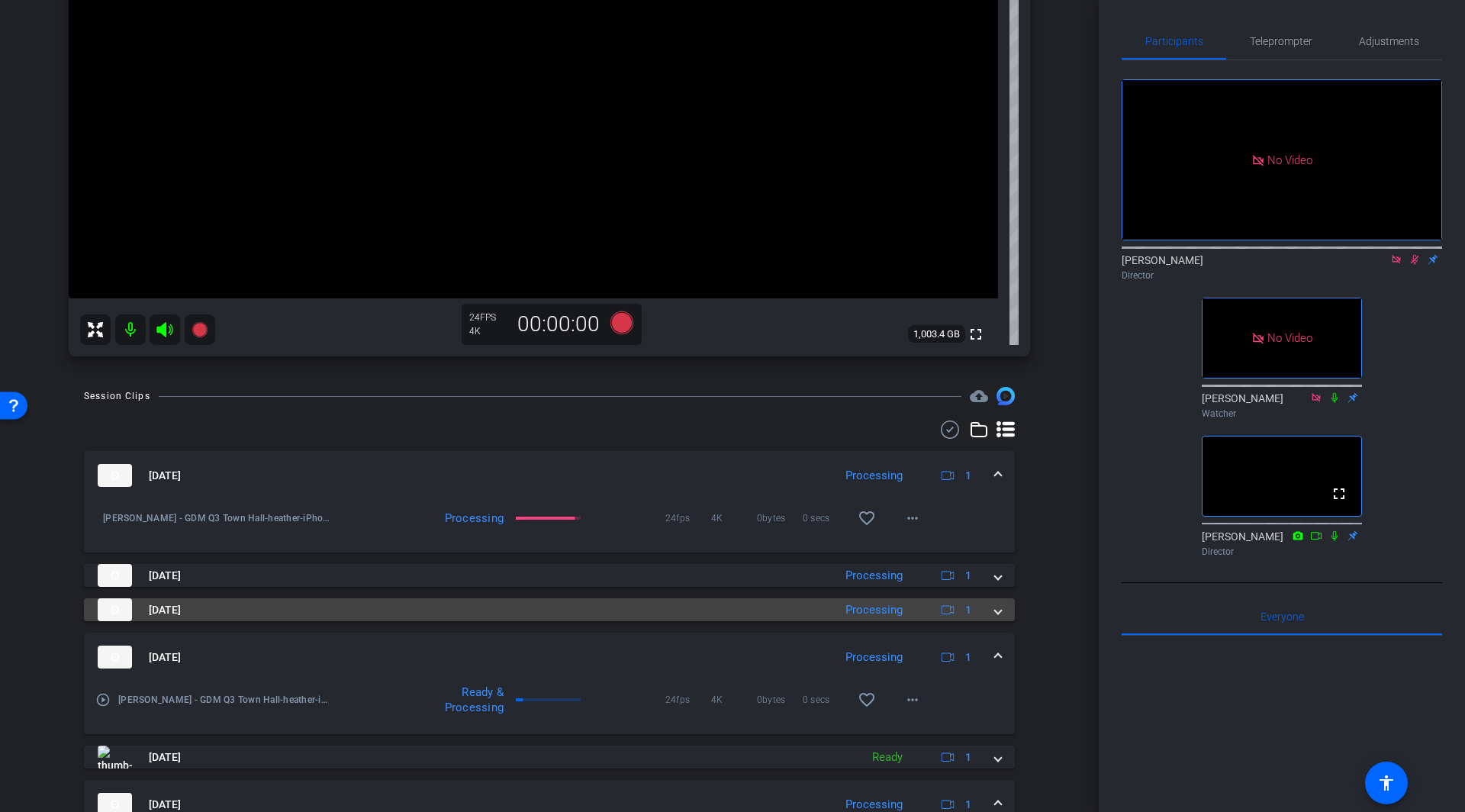
click at [1001, 613] on mat-expansion-panel-header "[DATE] Processing 1" at bounding box center [549, 610] width 931 height 23
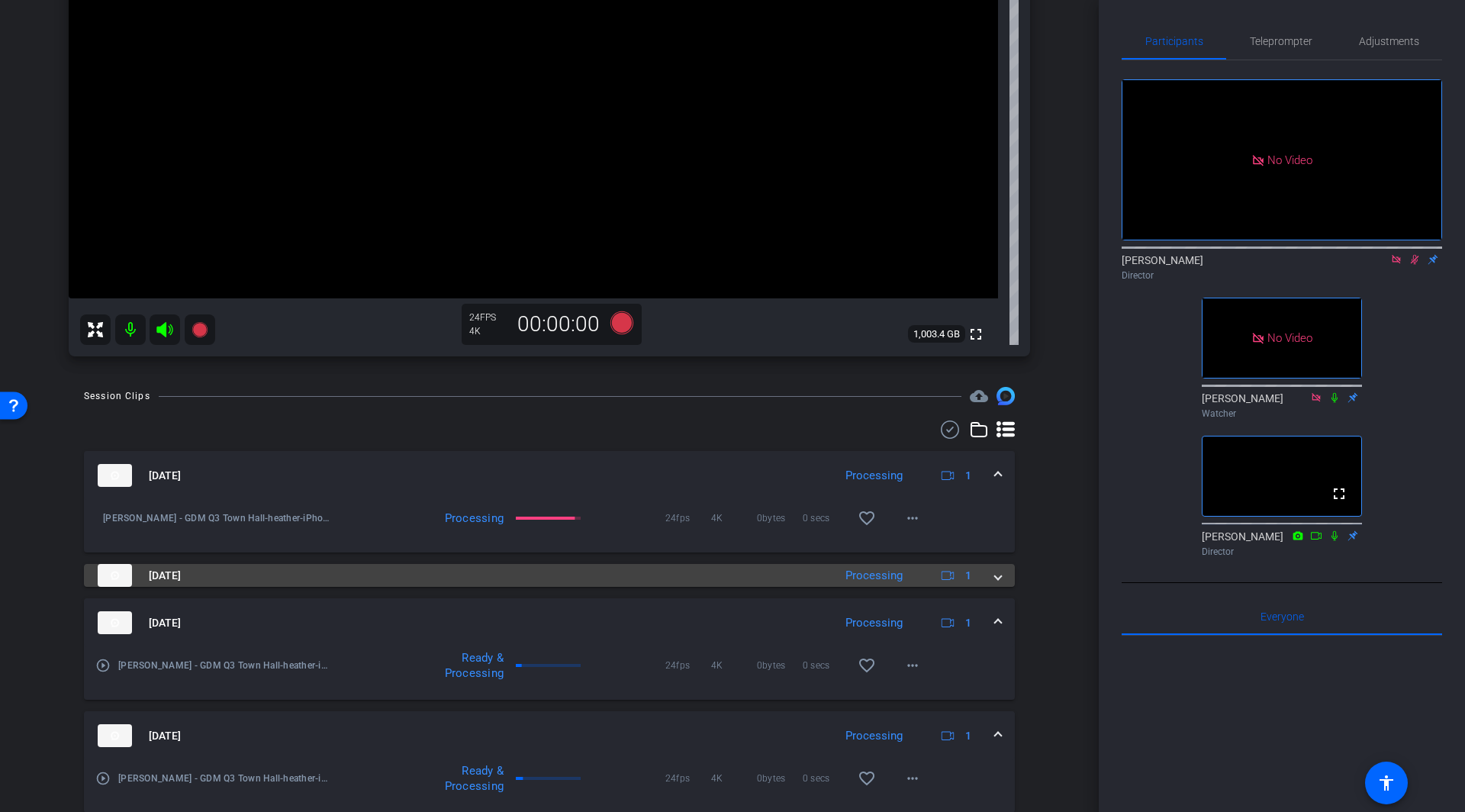
click at [1000, 582] on span at bounding box center [998, 575] width 6 height 16
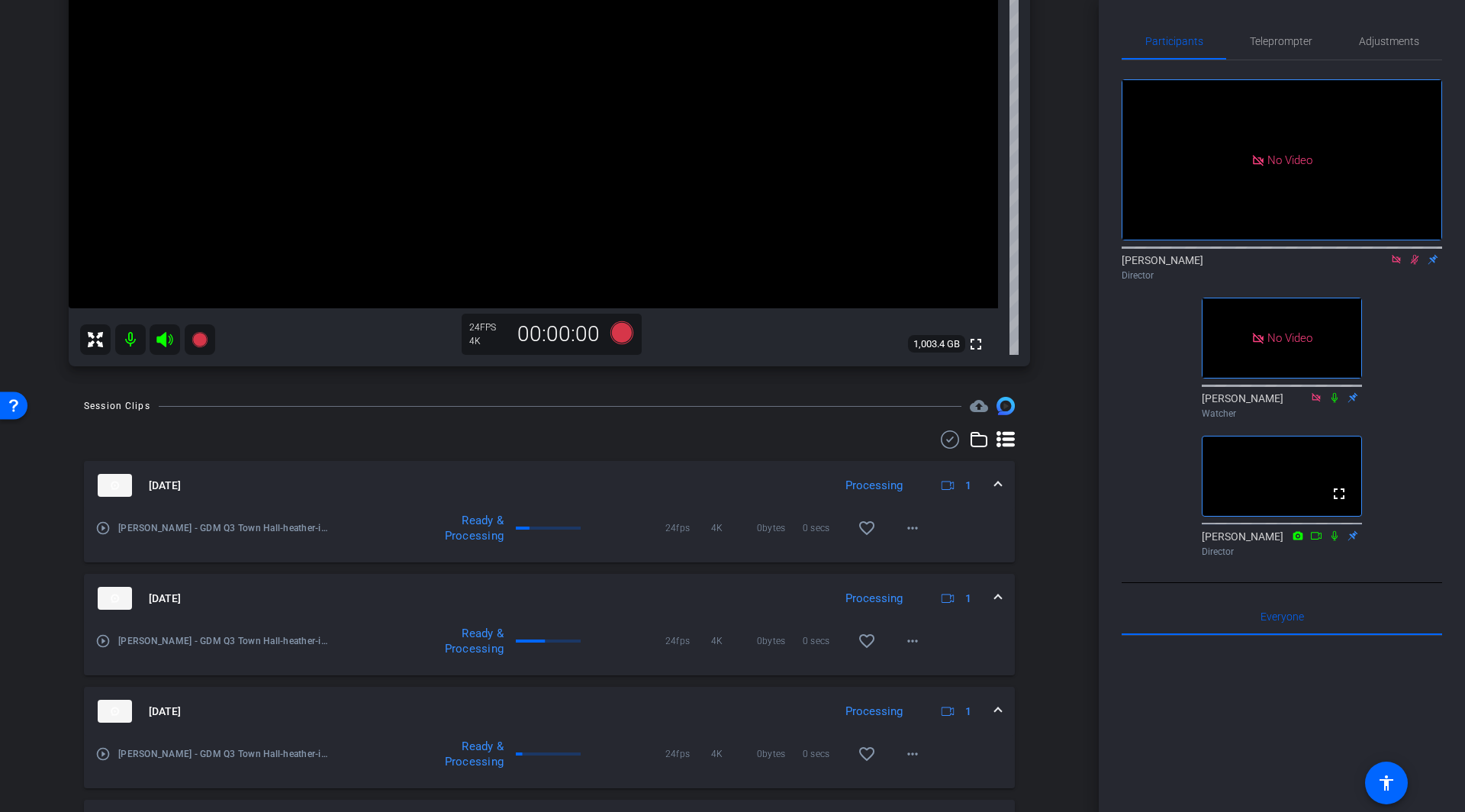
scroll to position [222, 0]
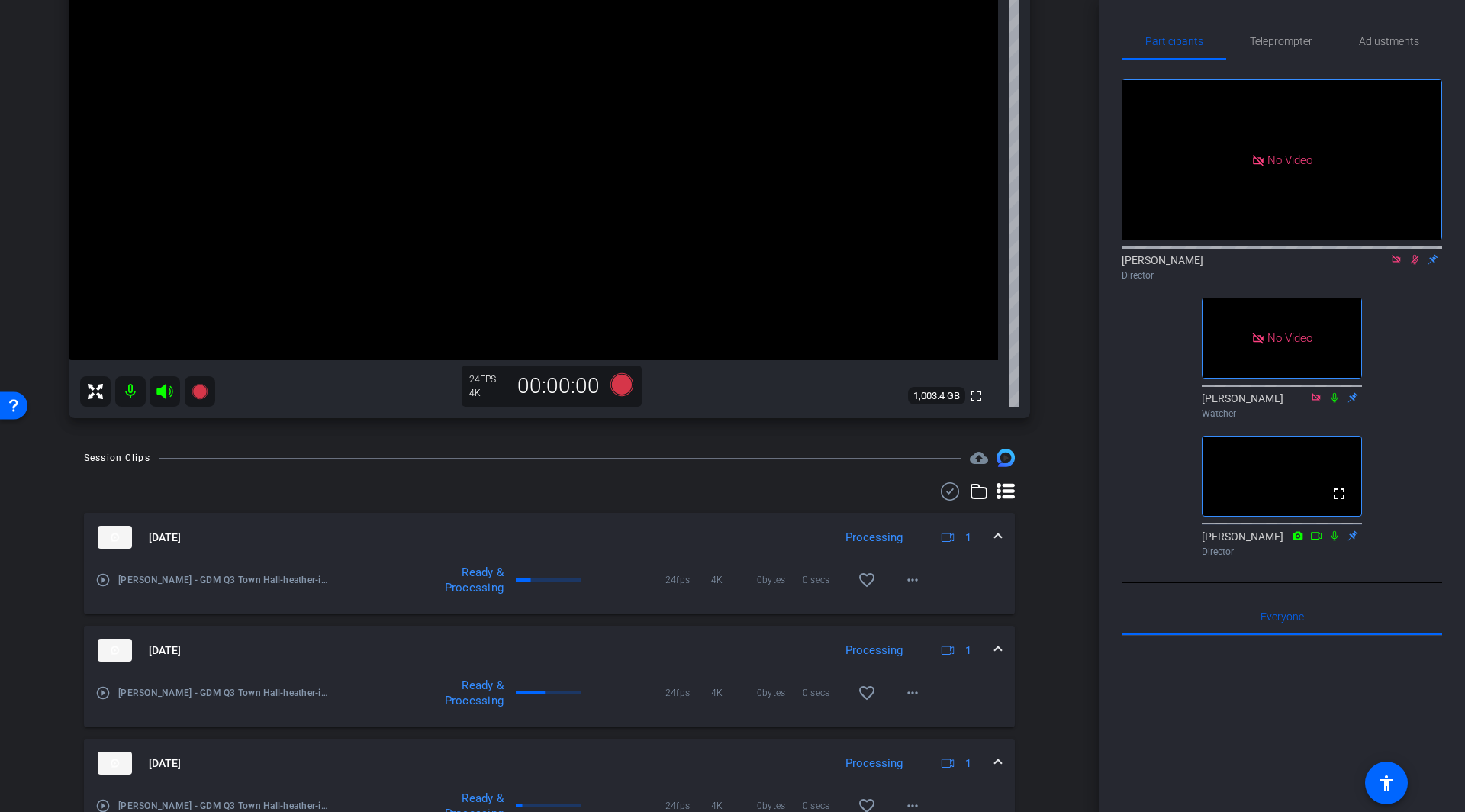
click at [1396, 265] on icon at bounding box center [1396, 259] width 12 height 10
click at [1060, 321] on div "heather iPhone 13 Pro Max info ROOM ID: 16474574 80% battery_std fullscreen set…" at bounding box center [549, 139] width 1022 height 590
click at [1077, 339] on div "arrow_back [PERSON_NAME] - GDM Q3 Town Hall Back to project Send invite account…" at bounding box center [549, 184] width 1099 height 812
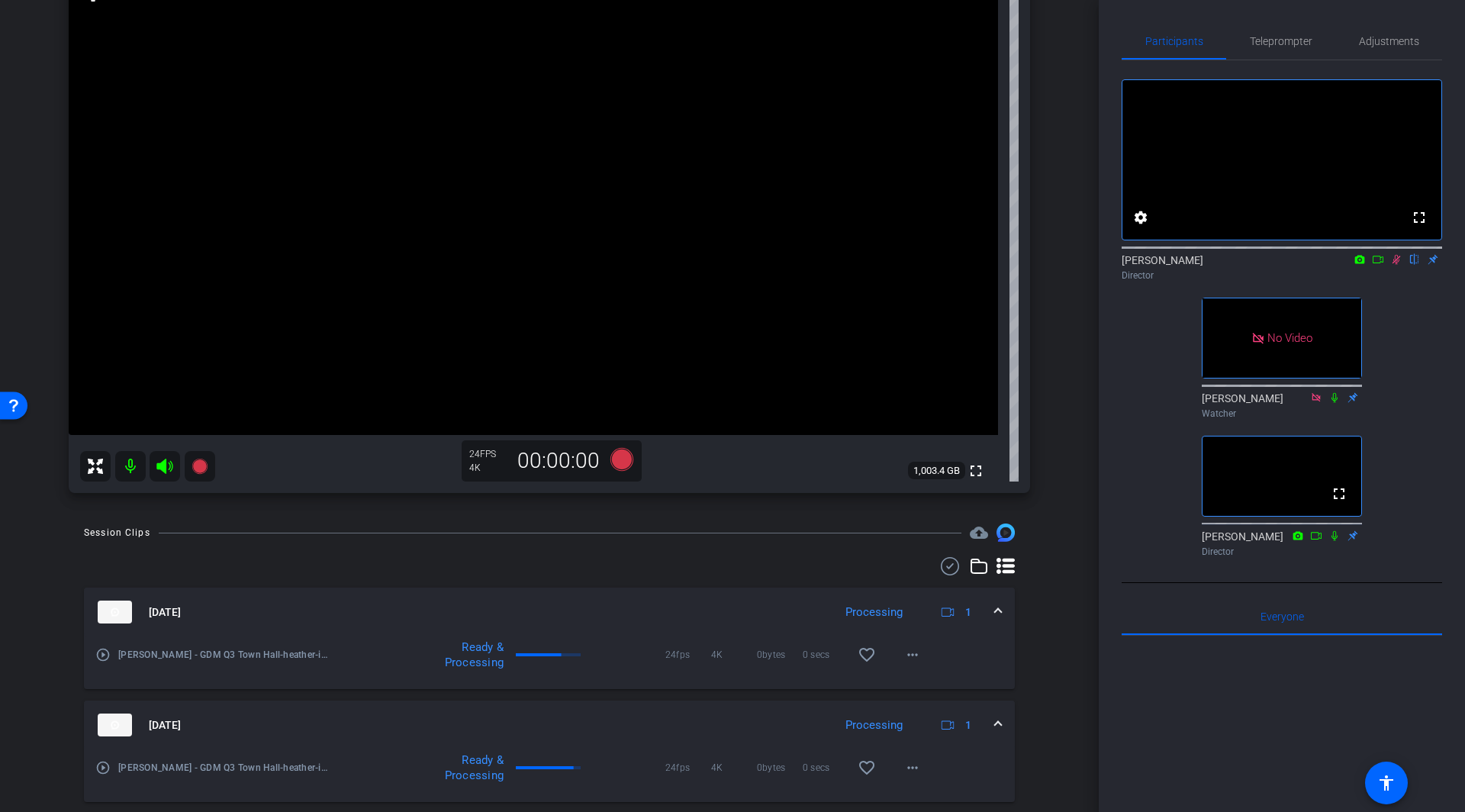
scroll to position [136, 0]
